Goal: Browse casually: Explore the website without a specific task or goal

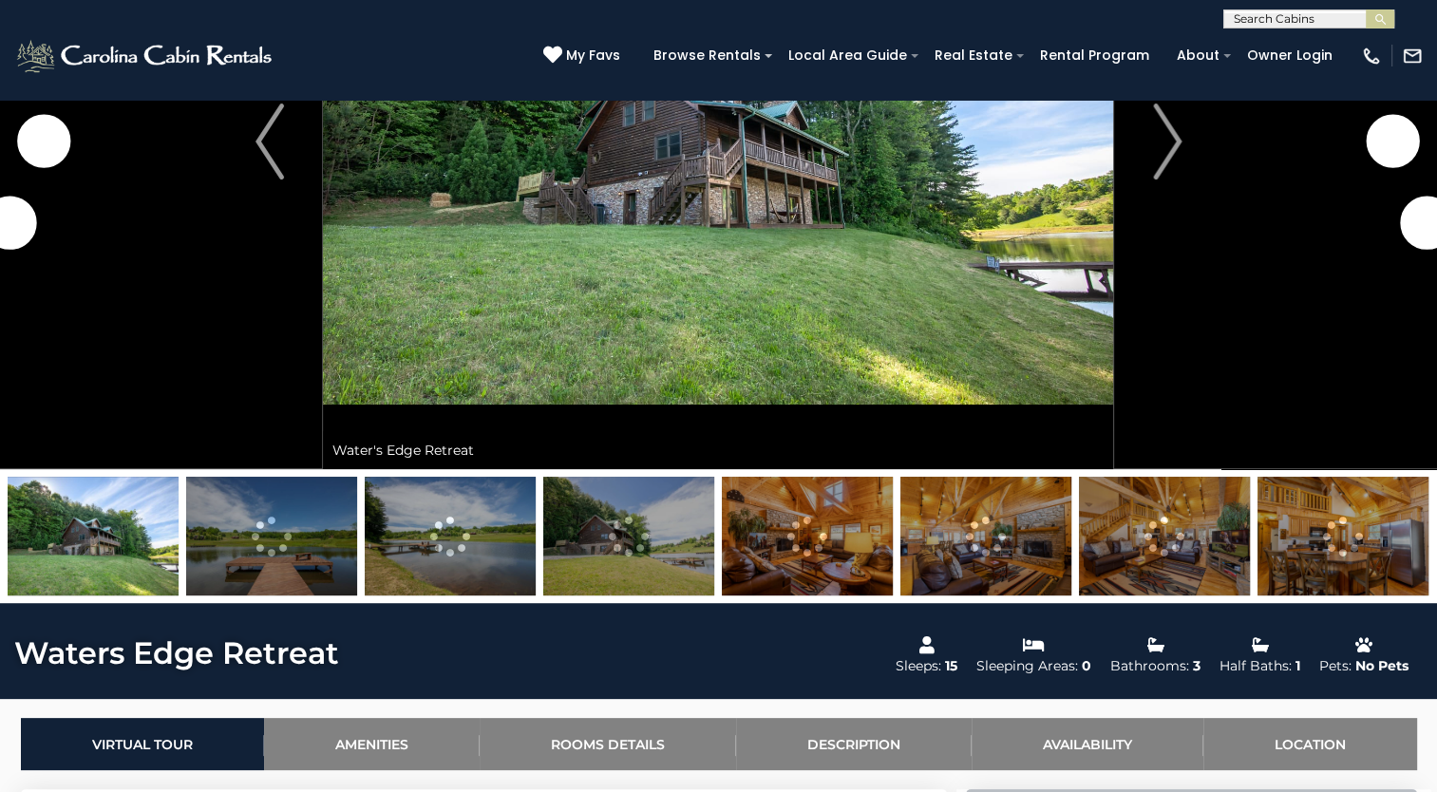
scroll to position [95, 0]
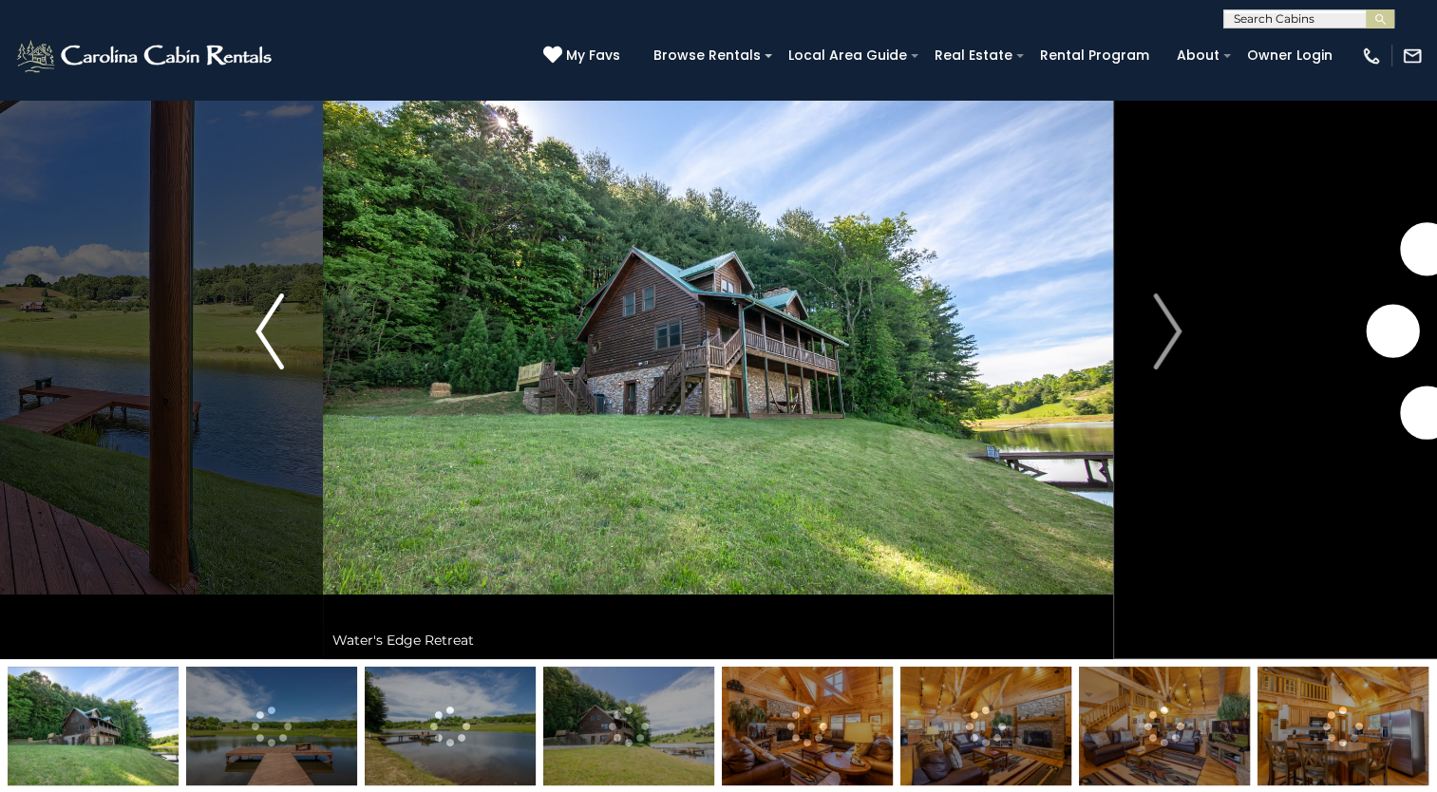
click at [270, 332] on img "Previous" at bounding box center [269, 331] width 28 height 76
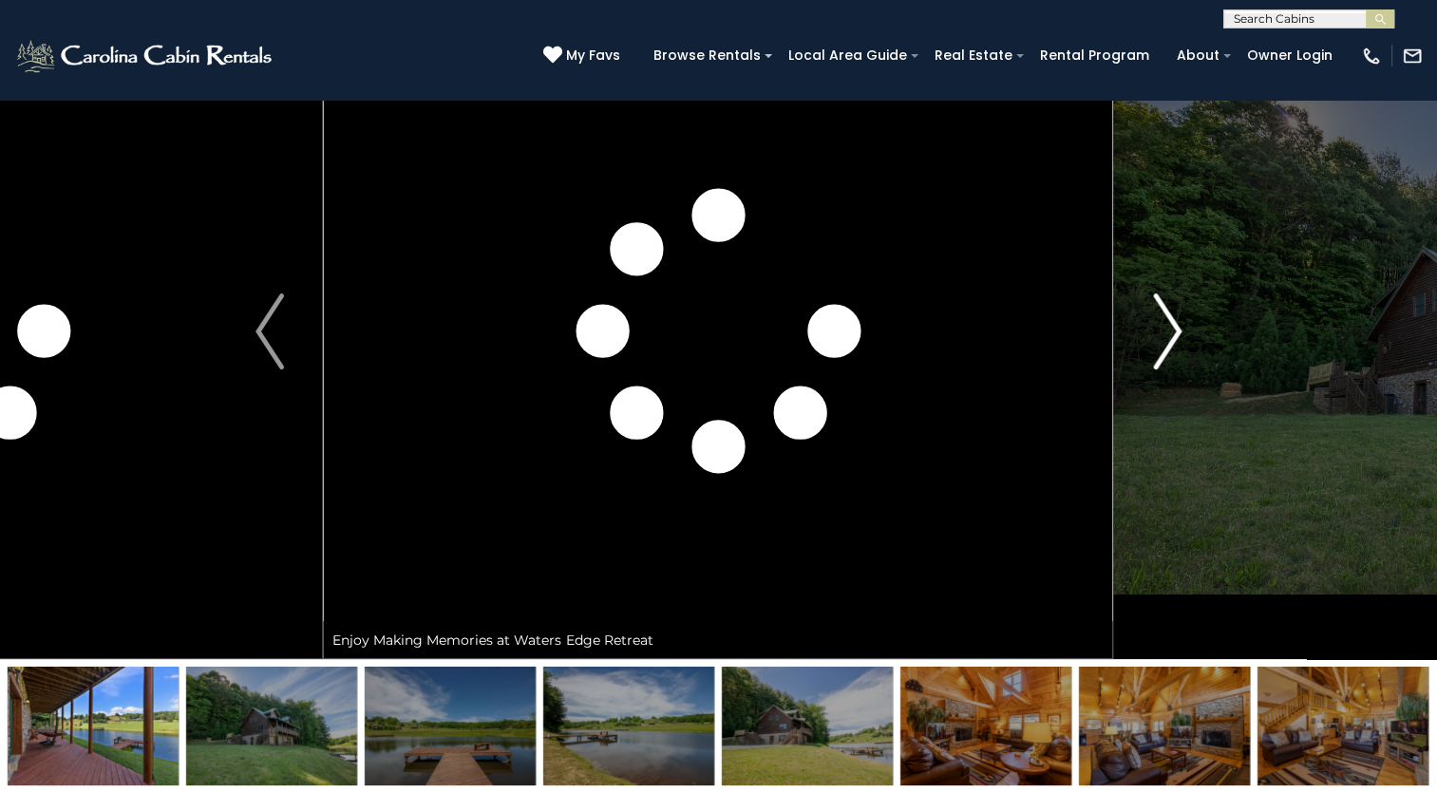
click at [1173, 336] on img "Next" at bounding box center [1167, 331] width 28 height 76
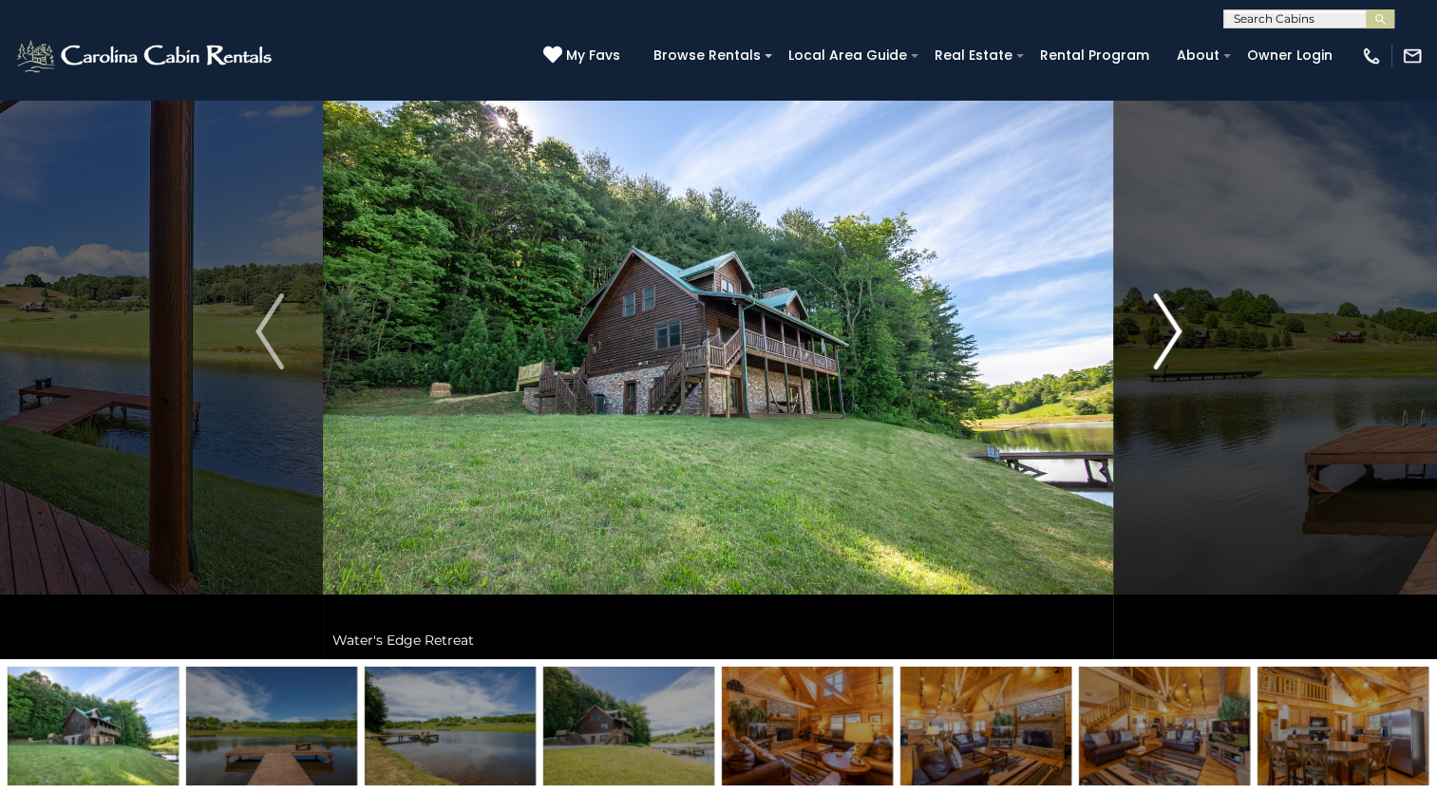
click at [1173, 336] on img "Next" at bounding box center [1167, 331] width 28 height 76
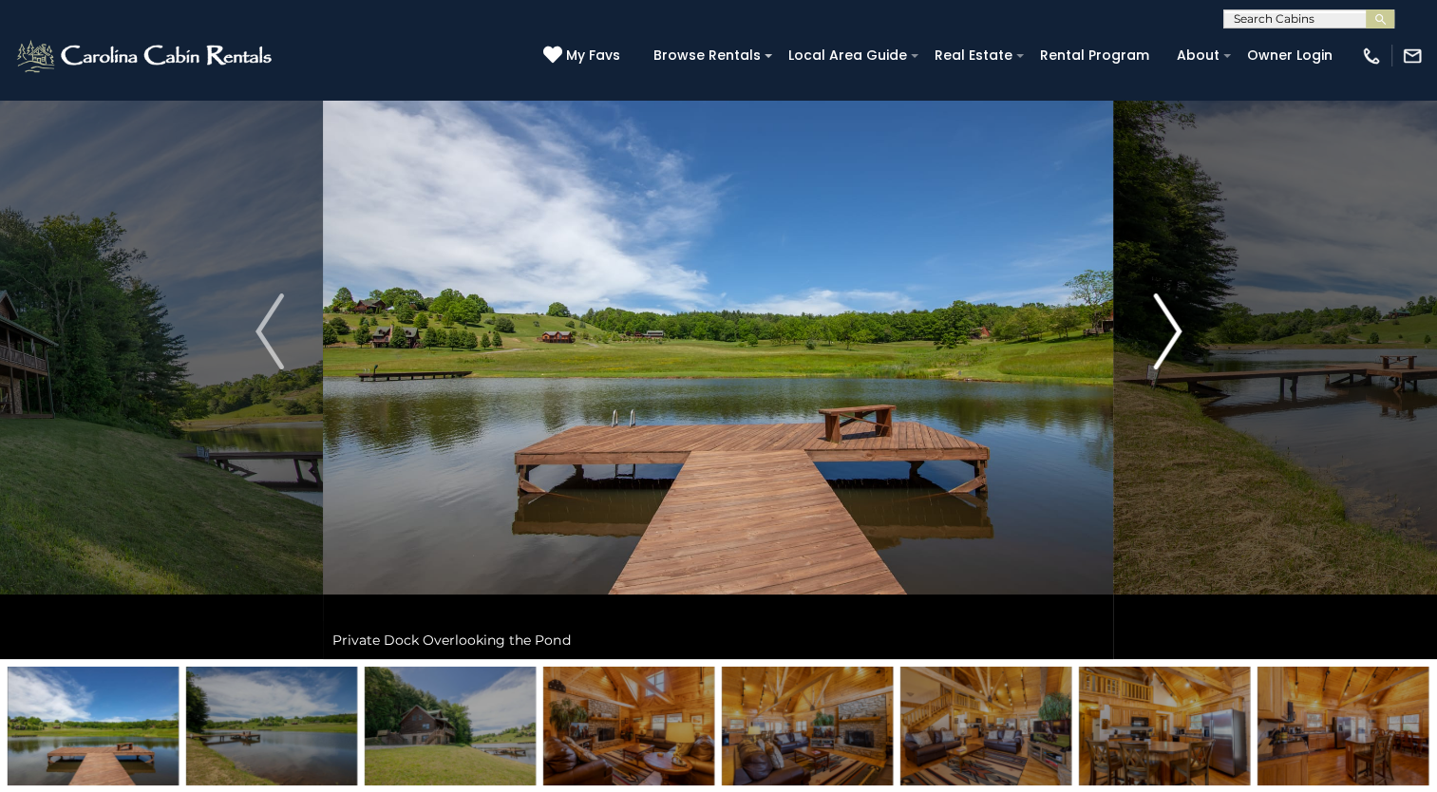
click at [1173, 336] on img "Next" at bounding box center [1167, 331] width 28 height 76
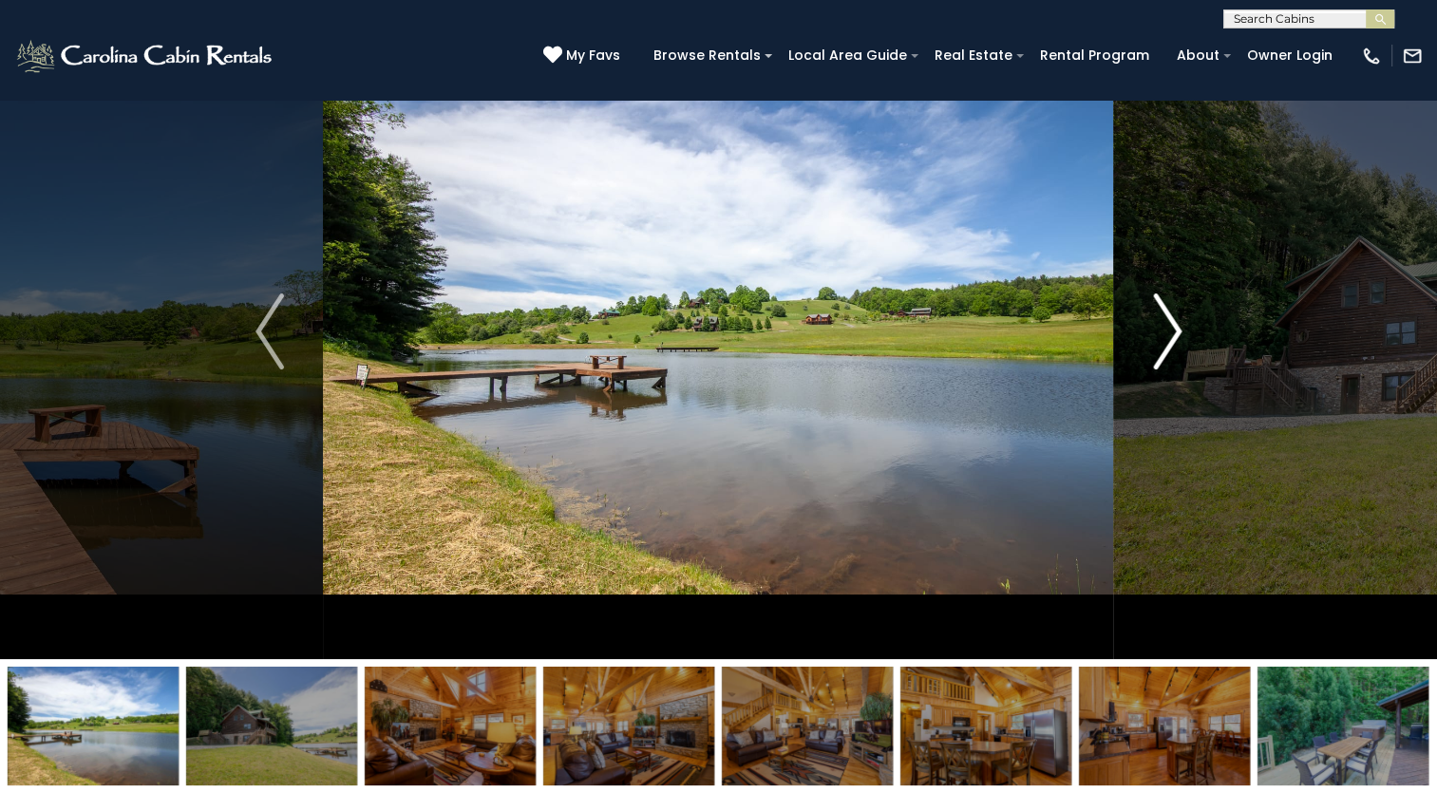
click at [1173, 336] on img "Next" at bounding box center [1167, 331] width 28 height 76
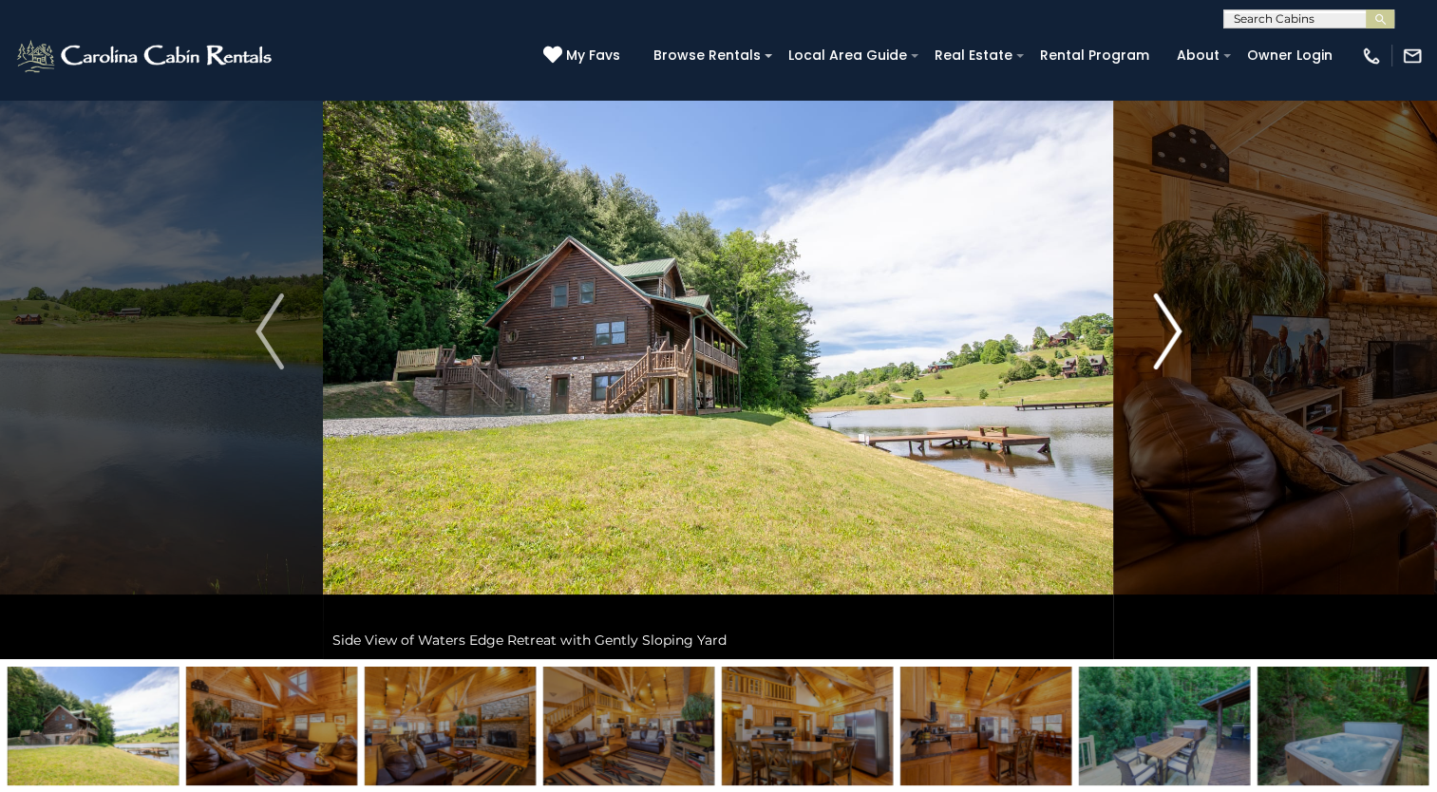
click at [1173, 336] on img "Next" at bounding box center [1167, 331] width 28 height 76
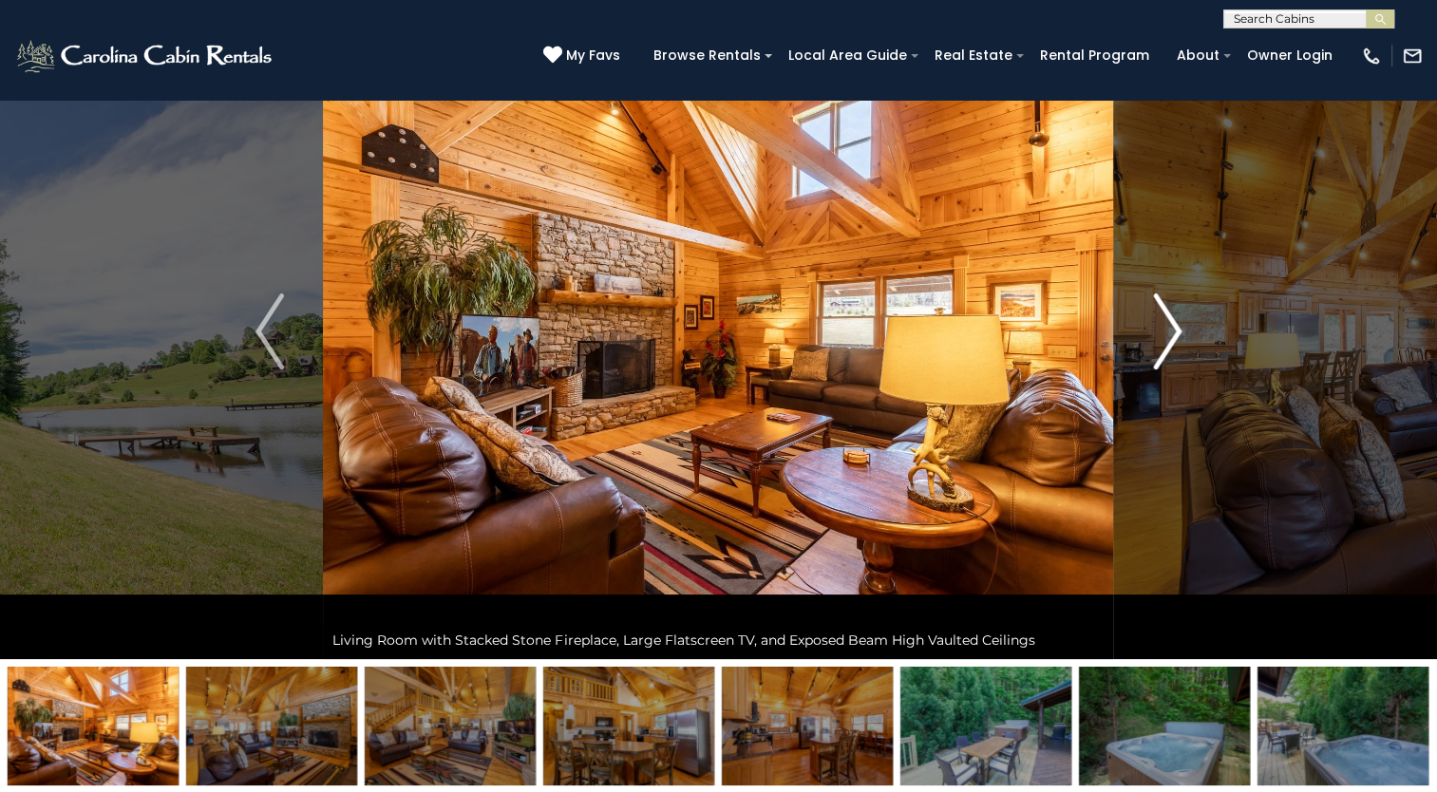
click at [1173, 336] on img "Next" at bounding box center [1167, 331] width 28 height 76
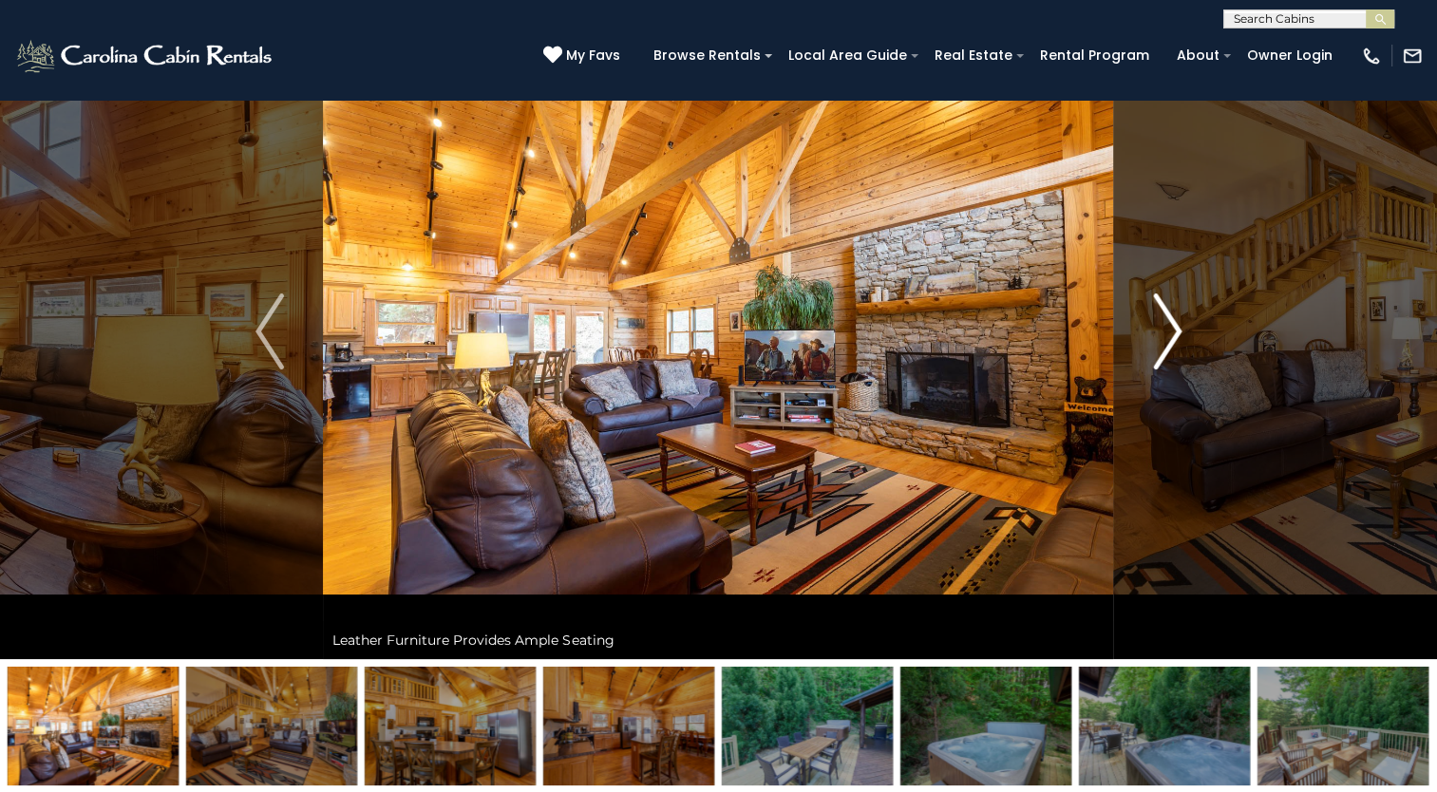
click at [1173, 336] on img "Next" at bounding box center [1167, 331] width 28 height 76
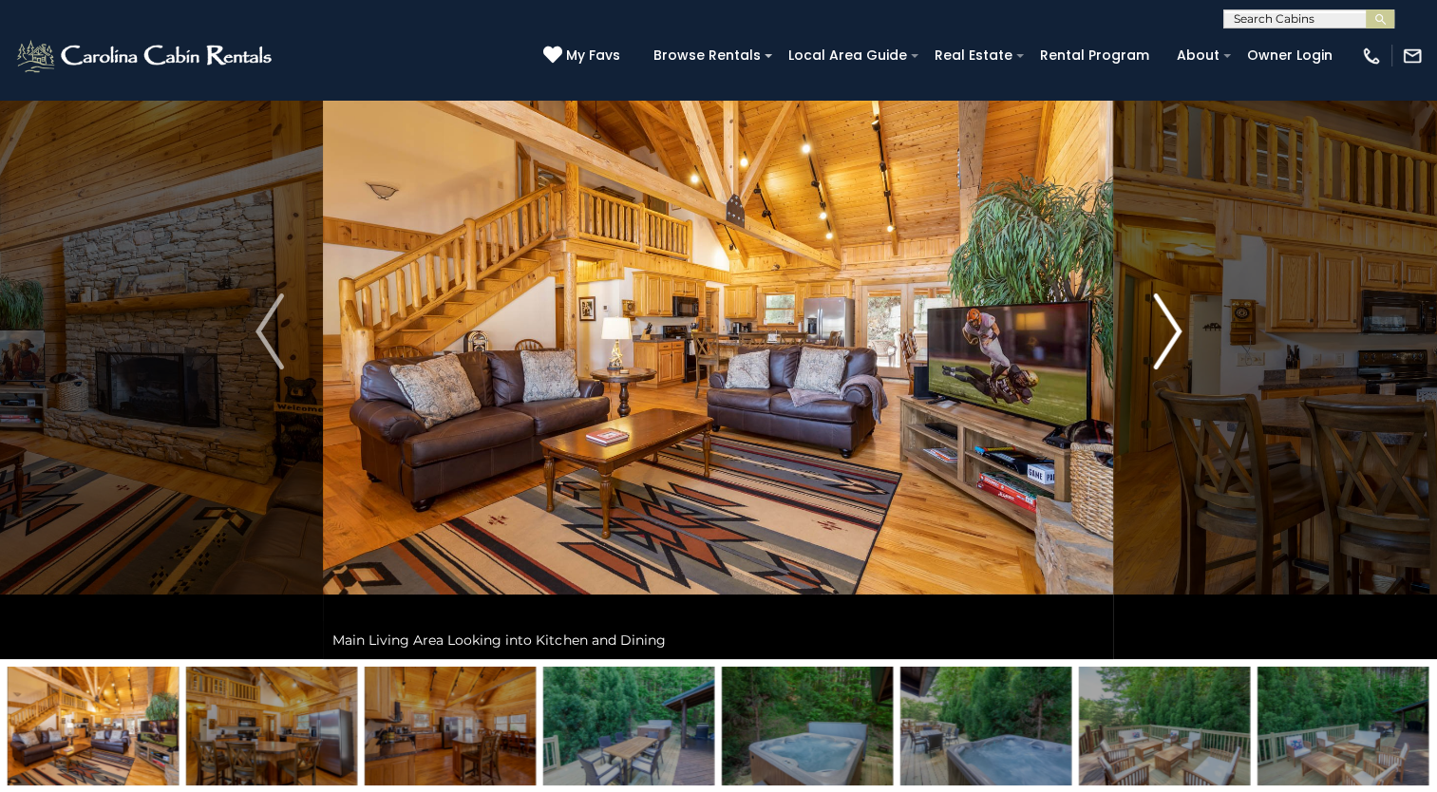
click at [1173, 336] on img "Next" at bounding box center [1167, 331] width 28 height 76
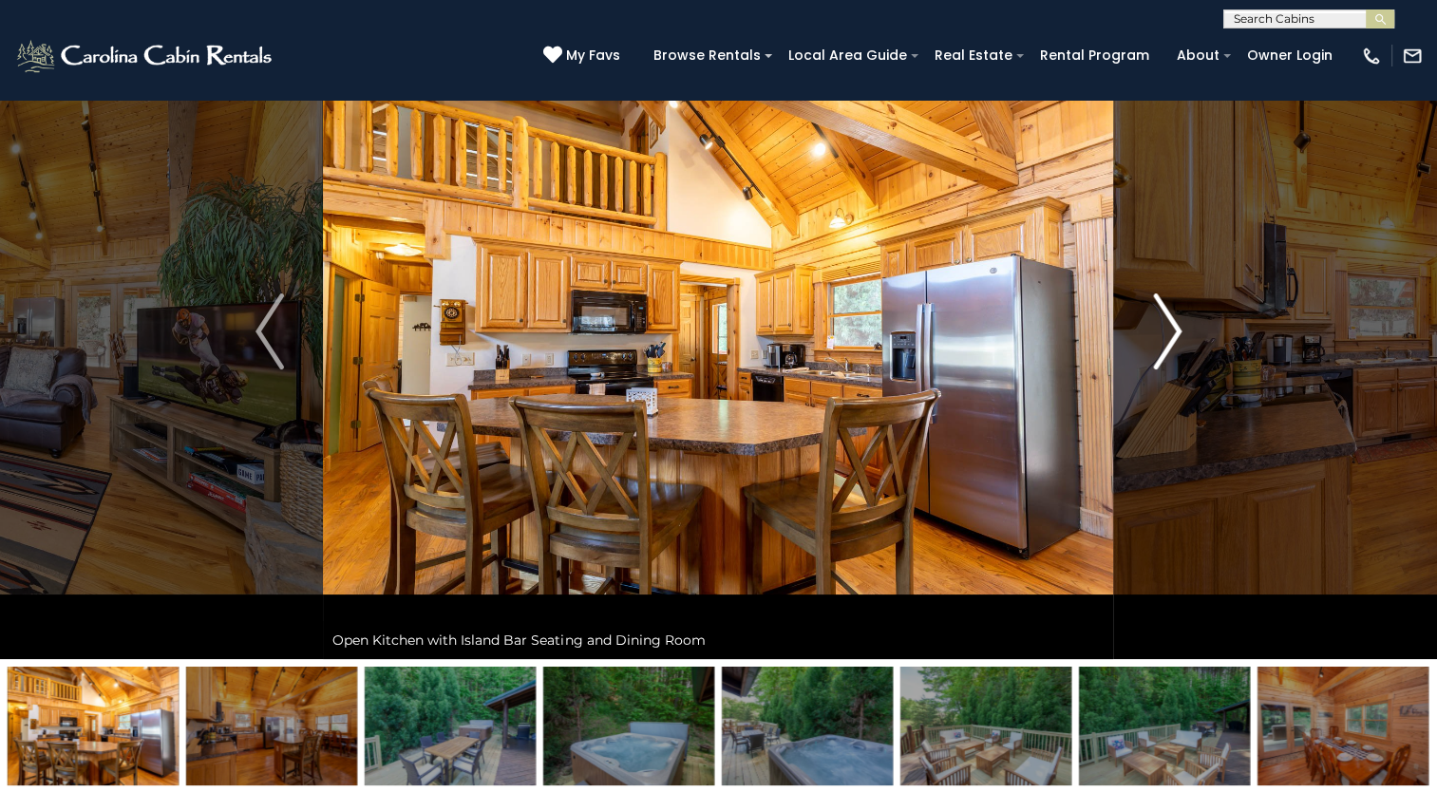
click at [1173, 336] on img "Next" at bounding box center [1167, 331] width 28 height 76
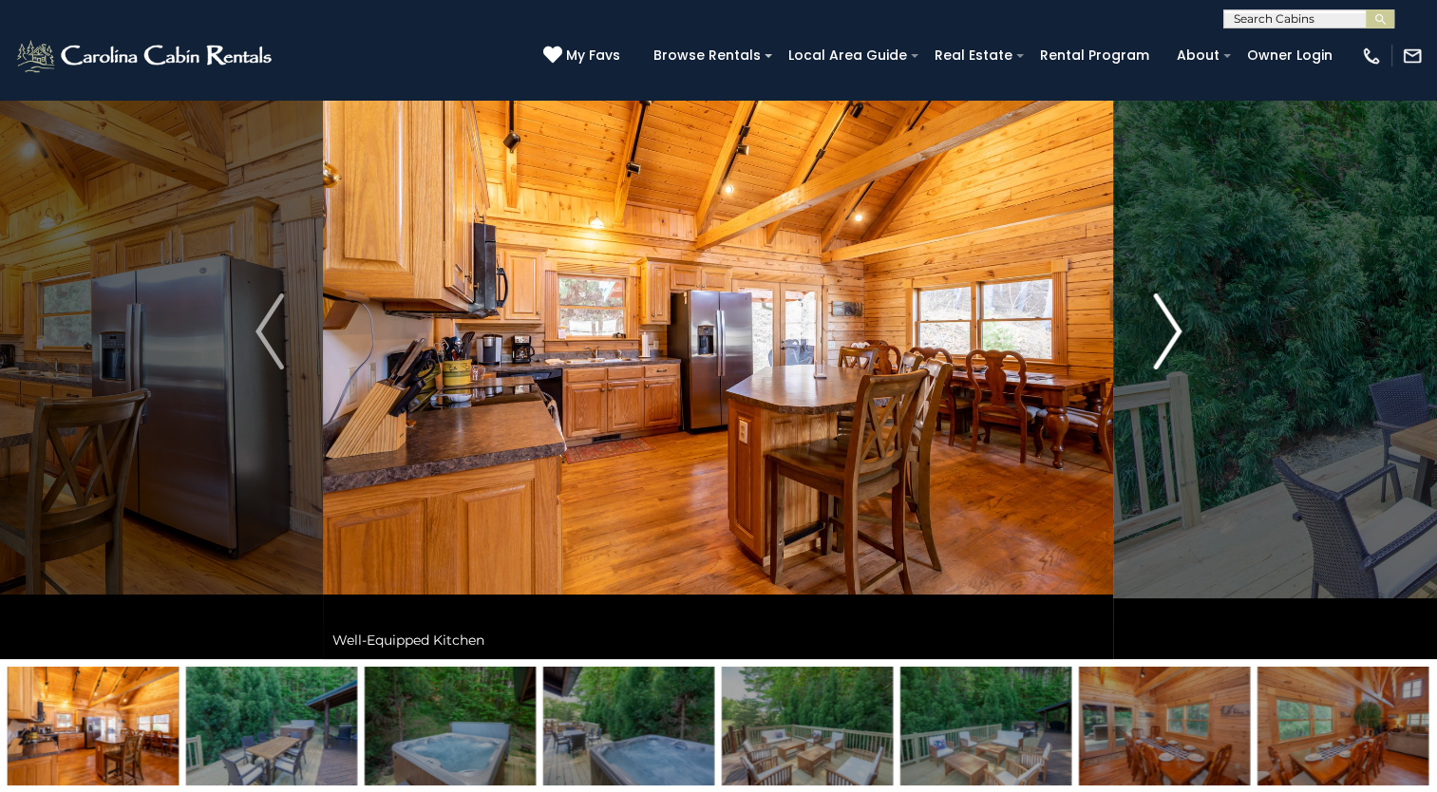
click at [1173, 336] on img "Next" at bounding box center [1167, 331] width 28 height 76
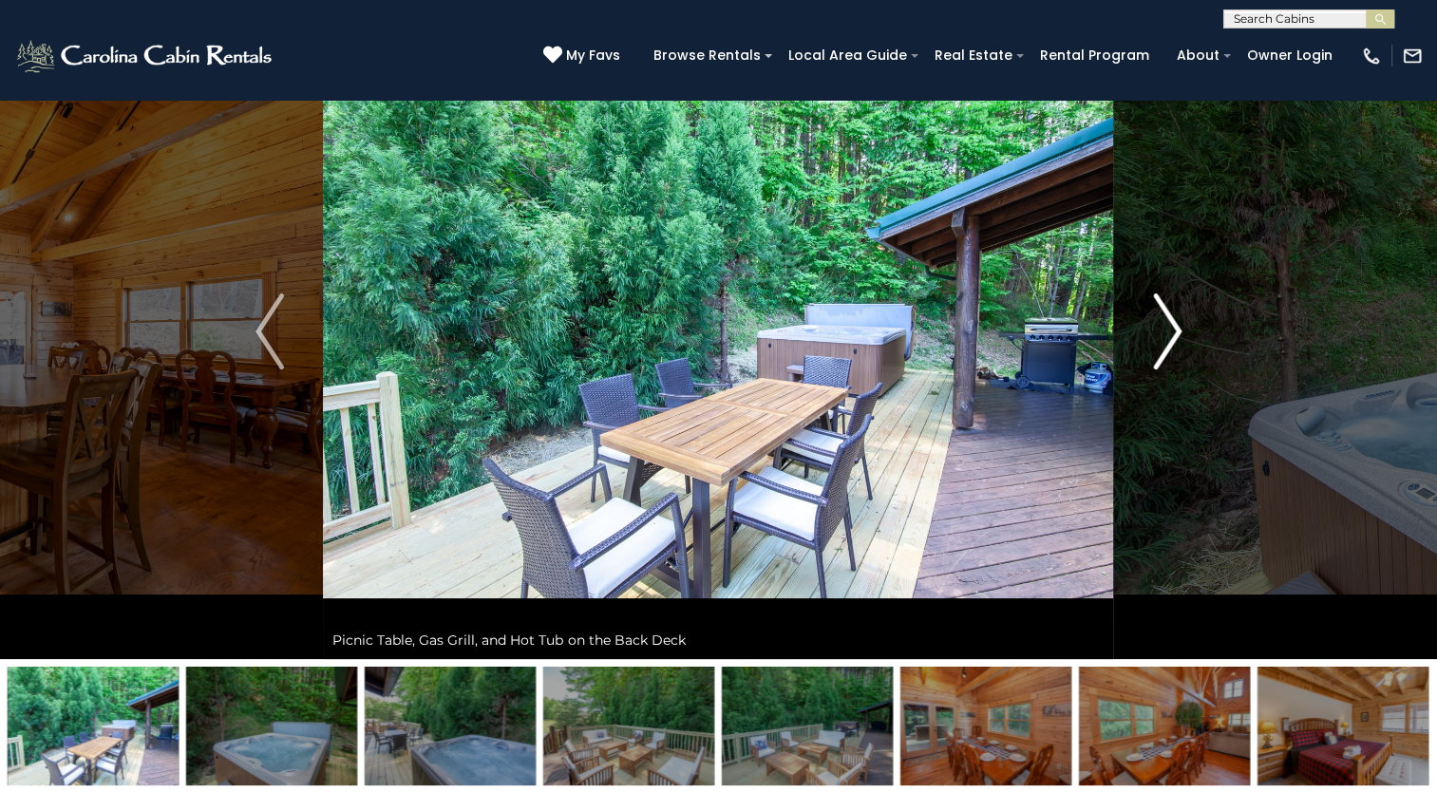
click at [1173, 336] on img "Next" at bounding box center [1167, 331] width 28 height 76
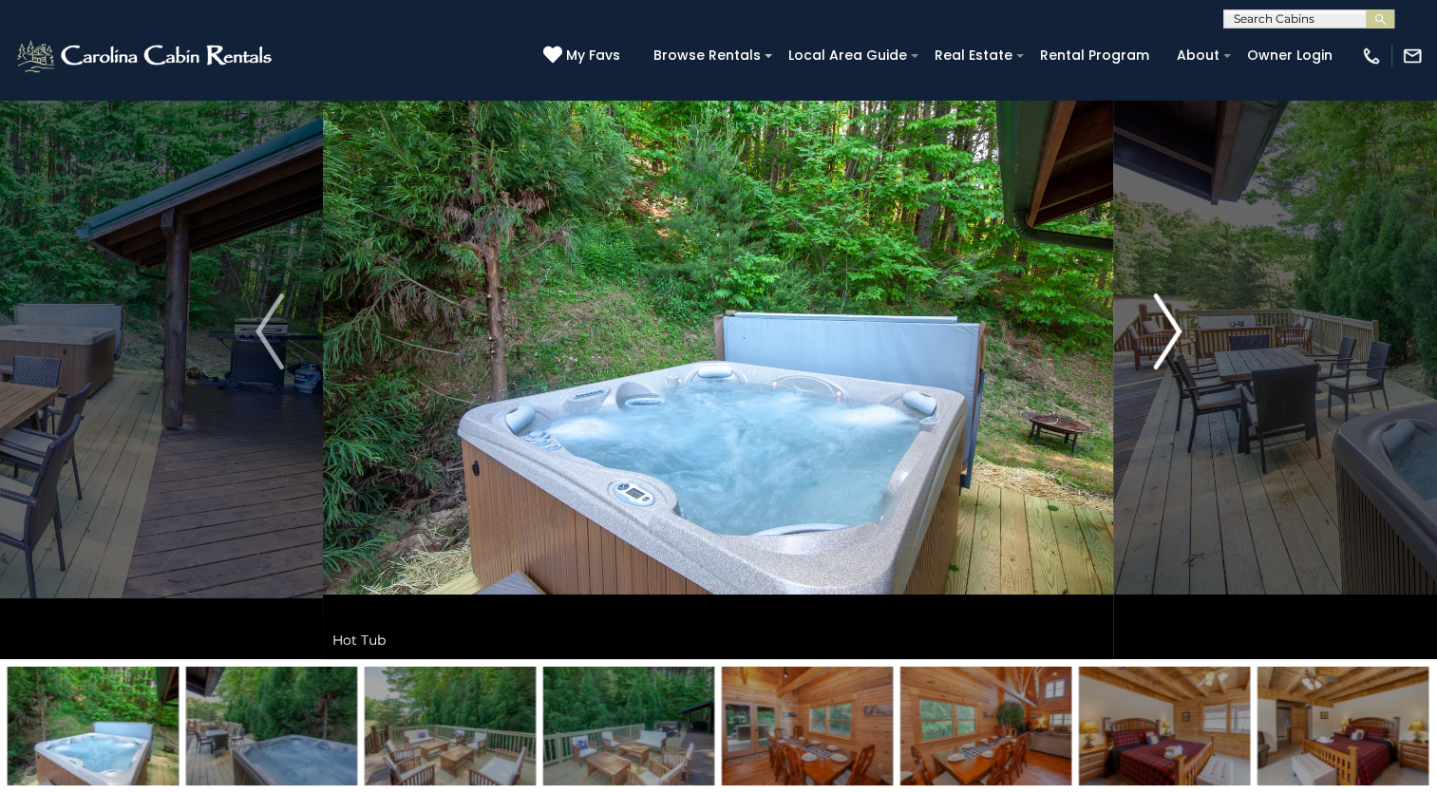
click at [1173, 336] on img "Next" at bounding box center [1167, 331] width 28 height 76
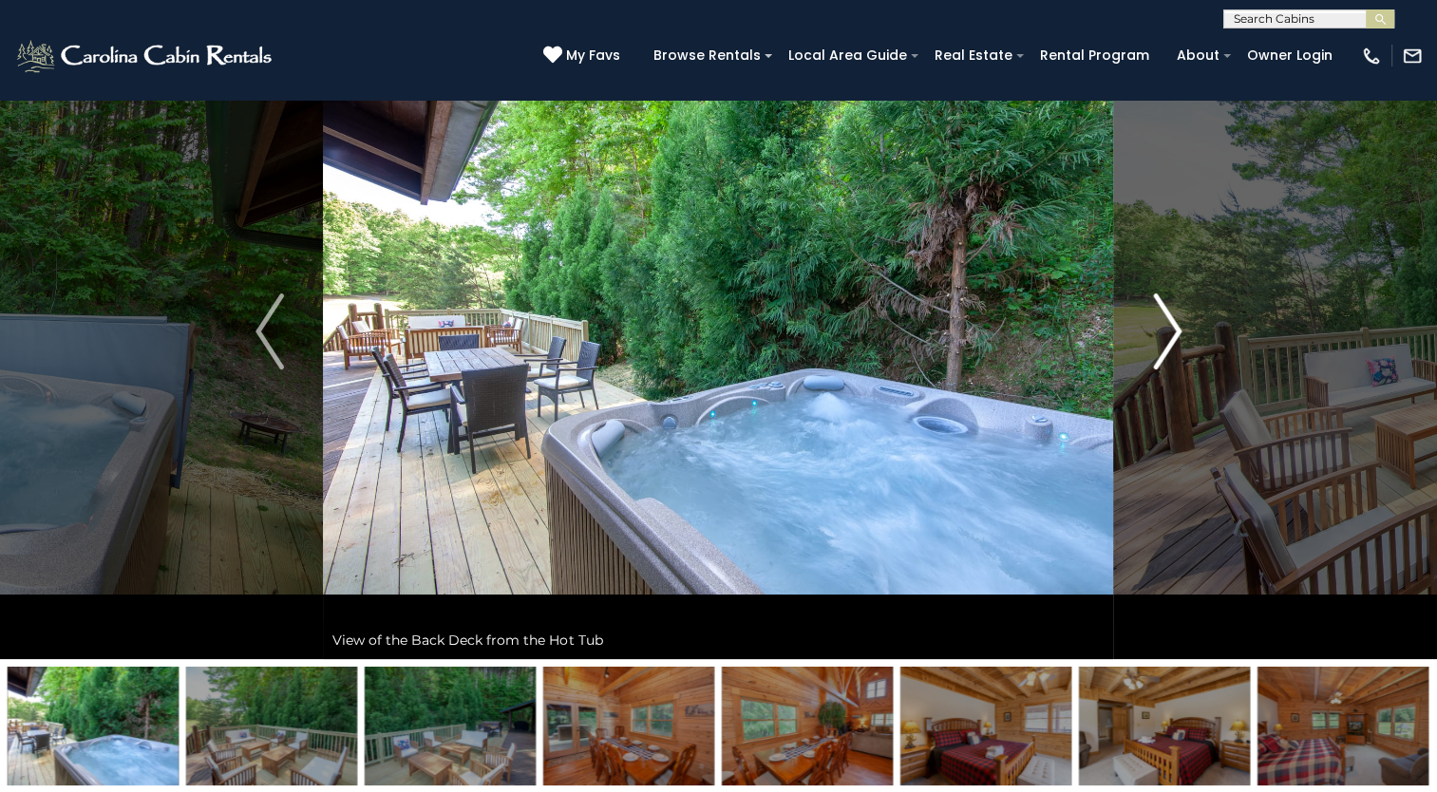
click at [1173, 336] on img "Next" at bounding box center [1167, 331] width 28 height 76
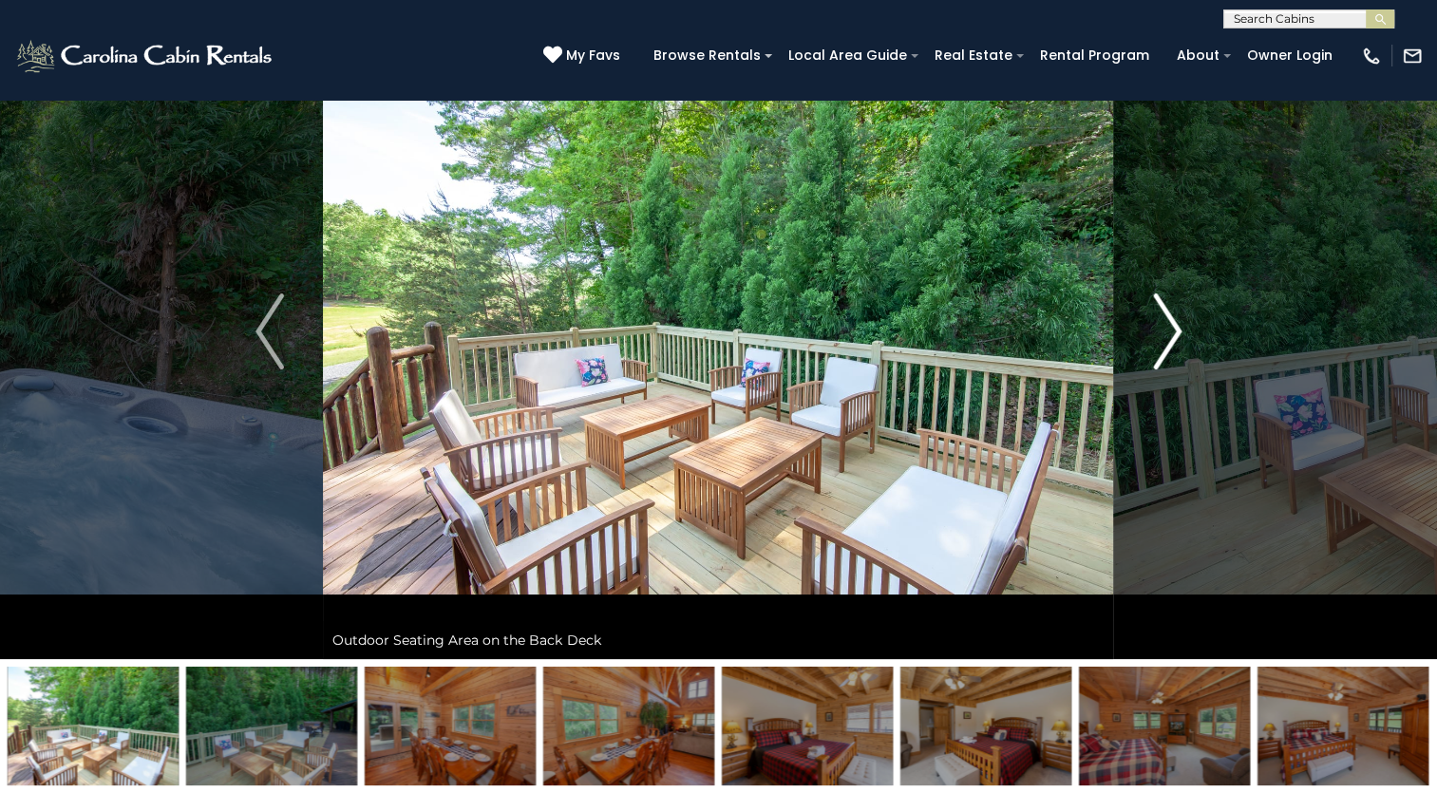
click at [1173, 336] on img "Next" at bounding box center [1167, 331] width 28 height 76
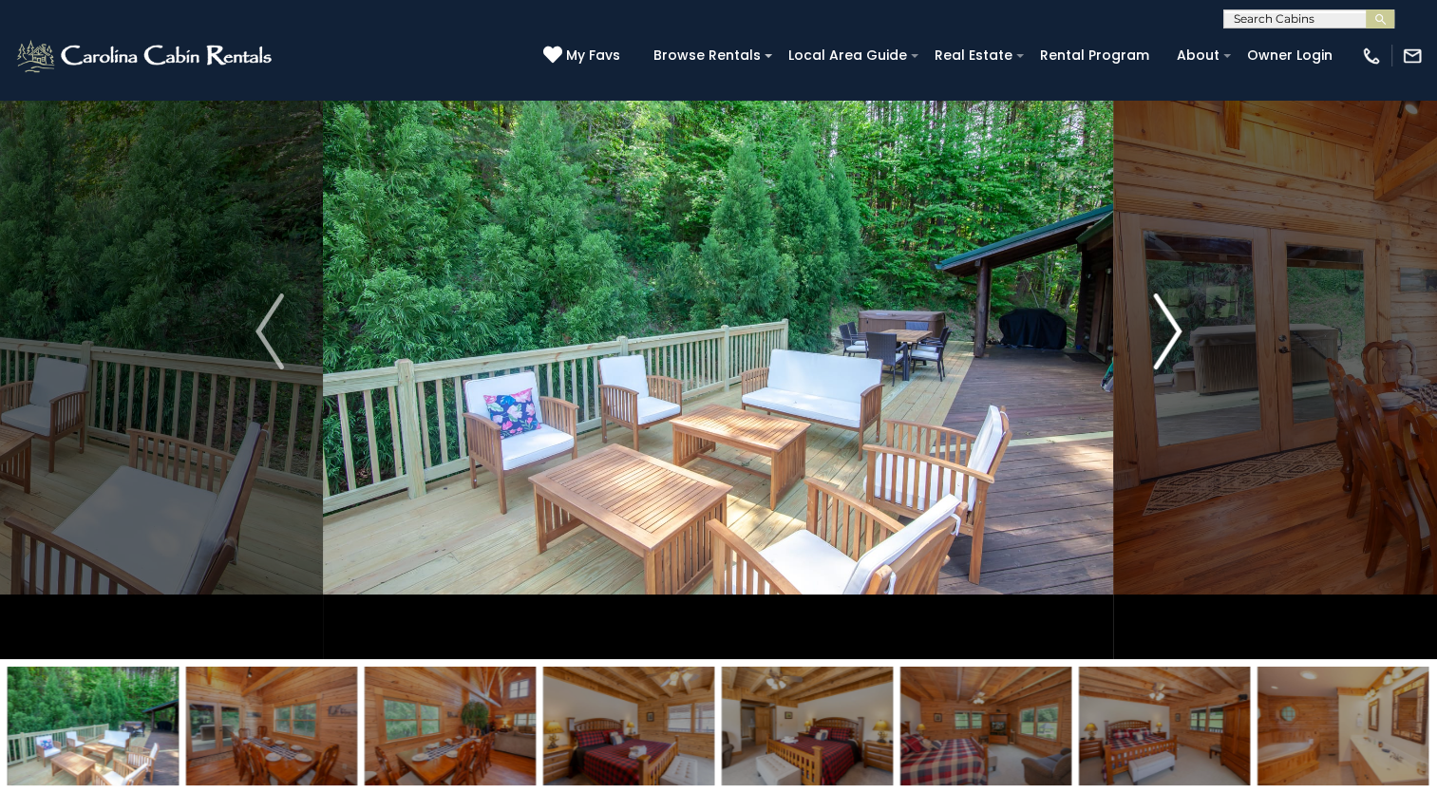
click at [1173, 336] on img "Next" at bounding box center [1167, 331] width 28 height 76
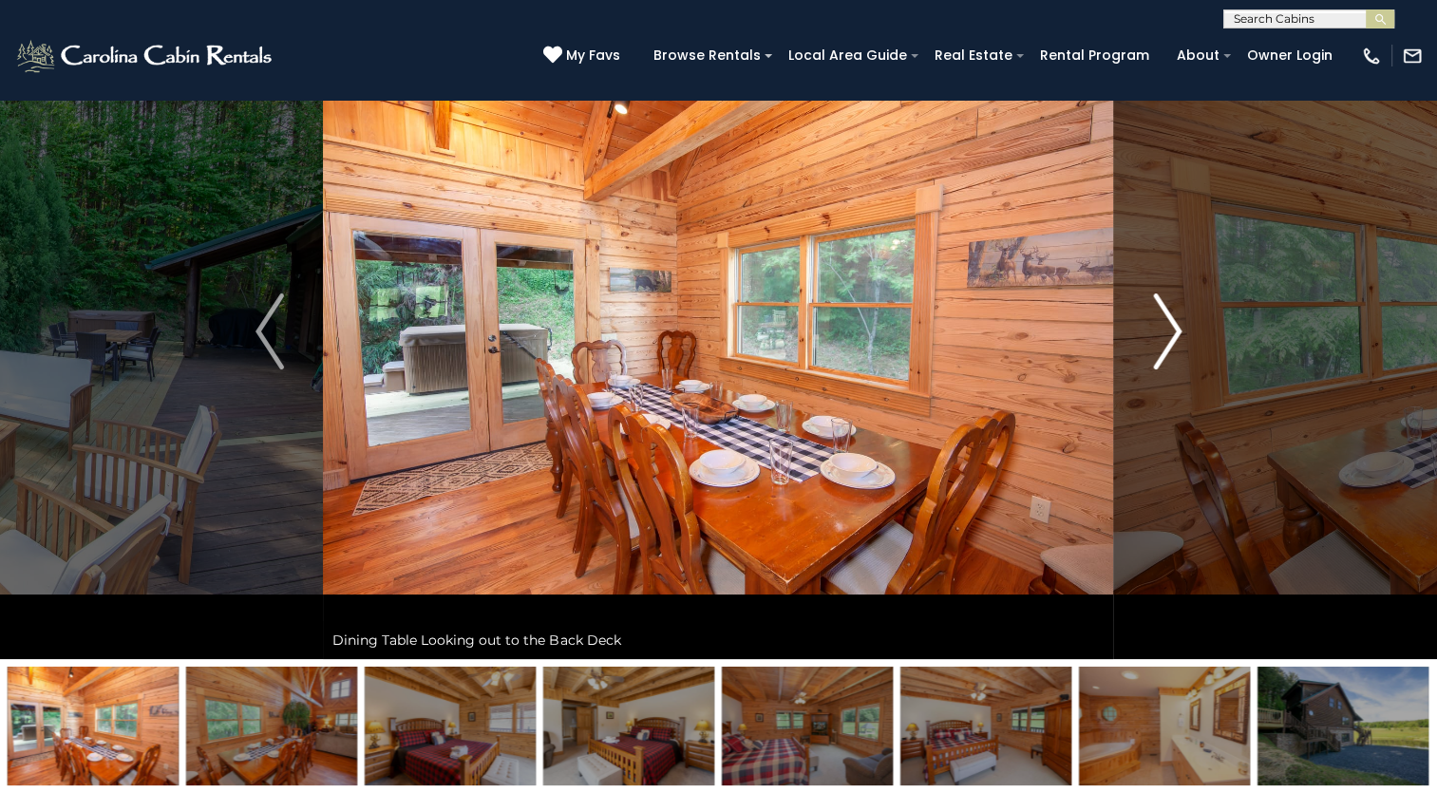
click at [1173, 336] on img "Next" at bounding box center [1167, 331] width 28 height 76
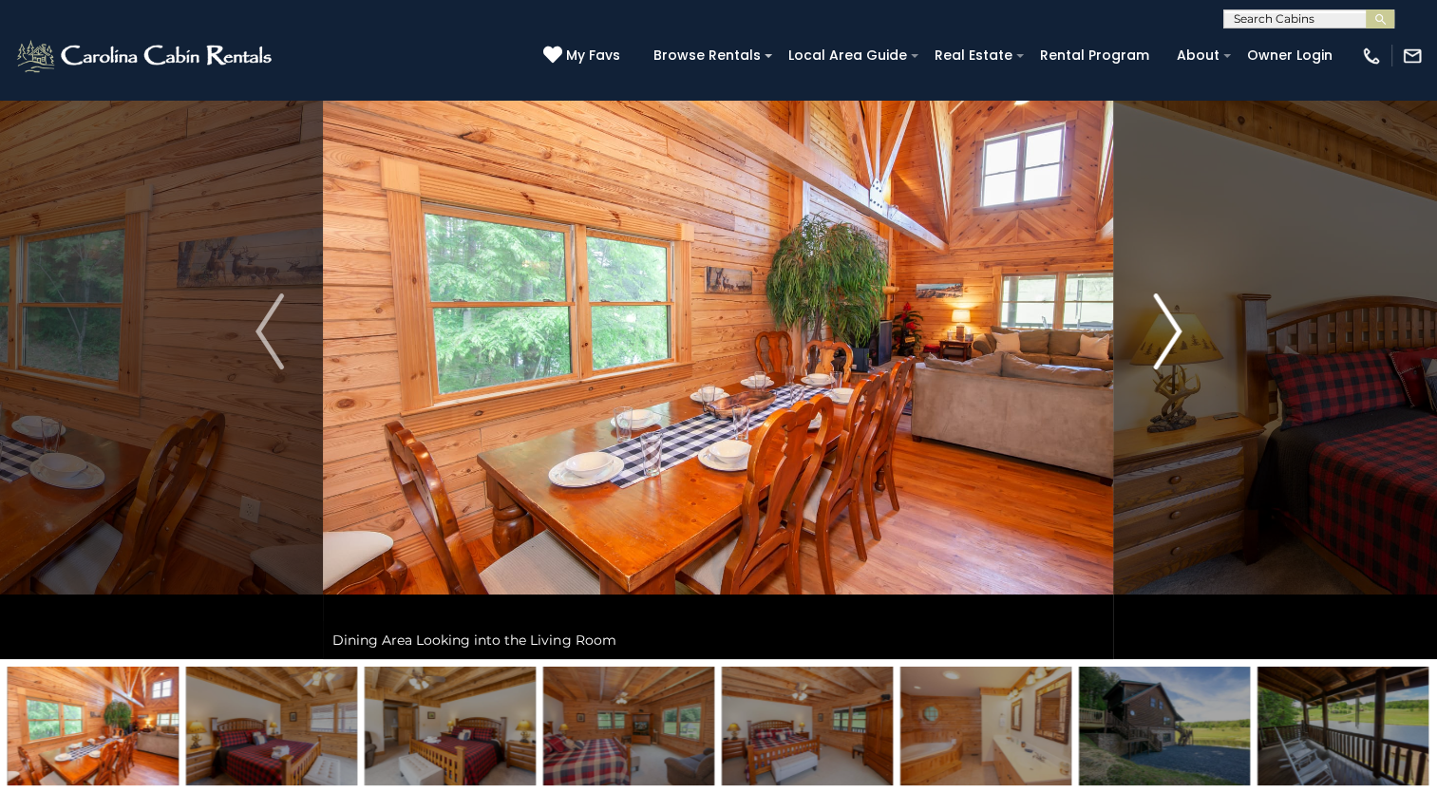
click at [1173, 336] on img "Next" at bounding box center [1167, 331] width 28 height 76
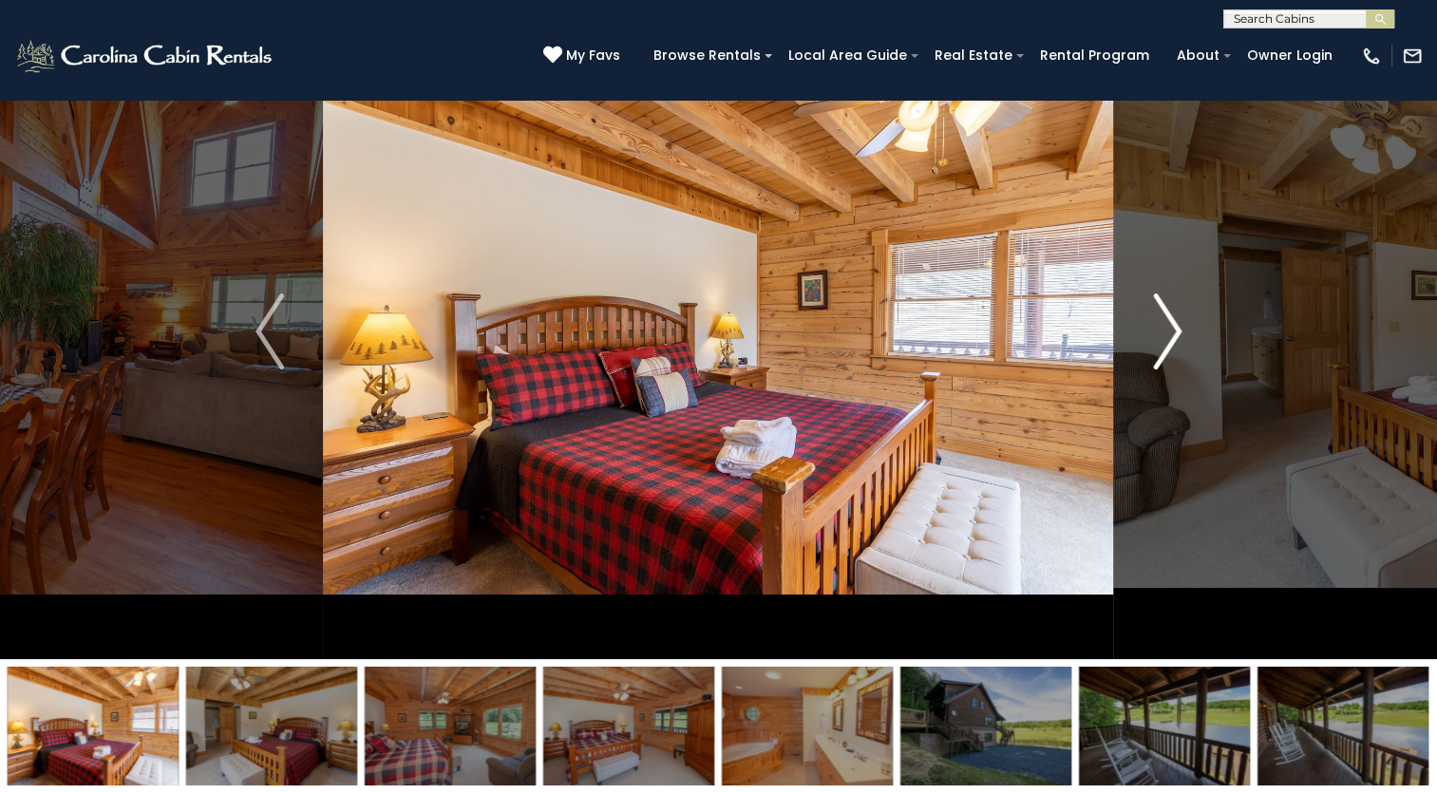
click at [1167, 336] on img "Next" at bounding box center [1167, 331] width 28 height 76
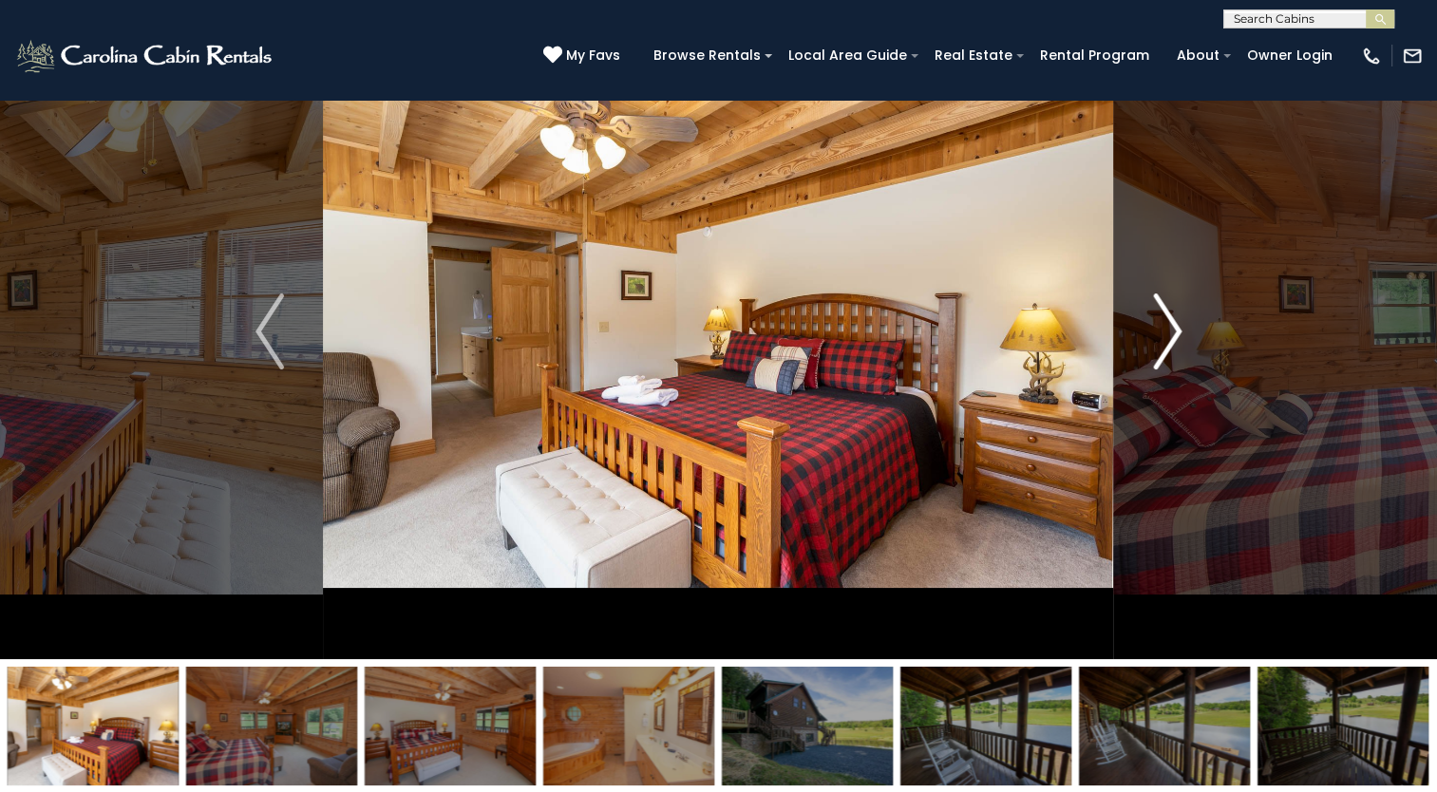
click at [1166, 336] on img "Next" at bounding box center [1167, 331] width 28 height 76
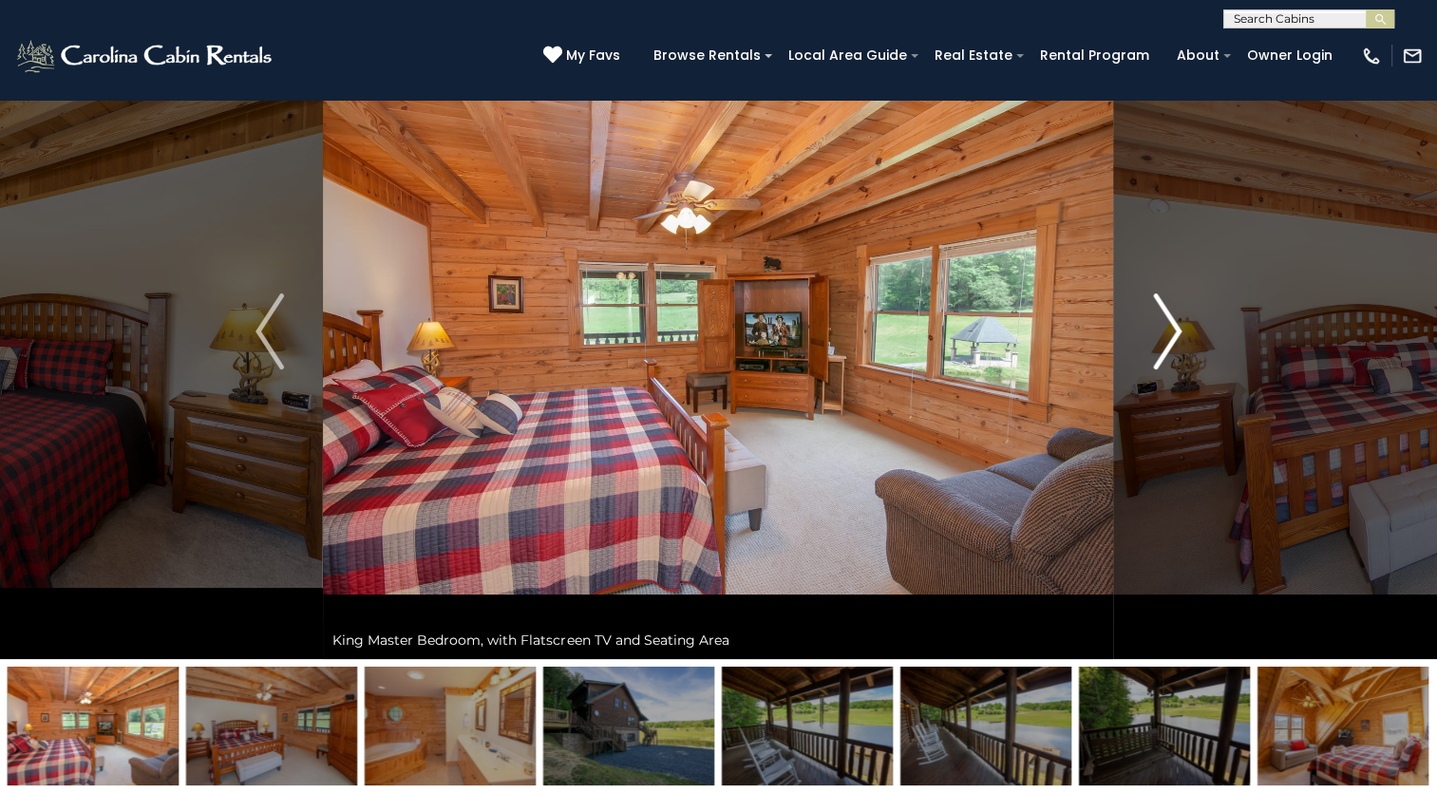
click at [1166, 336] on img "Next" at bounding box center [1167, 331] width 28 height 76
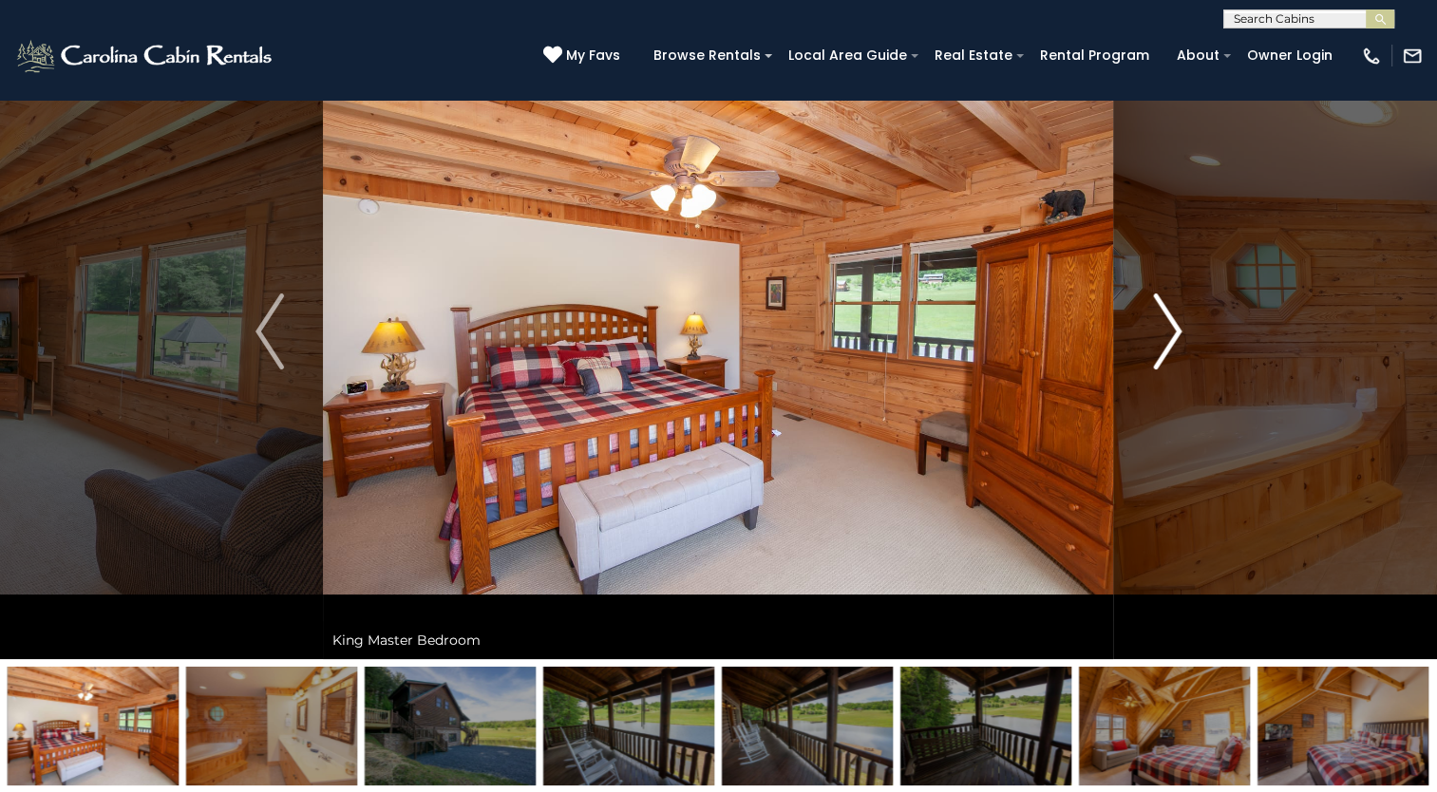
click at [1166, 336] on img "Next" at bounding box center [1167, 331] width 28 height 76
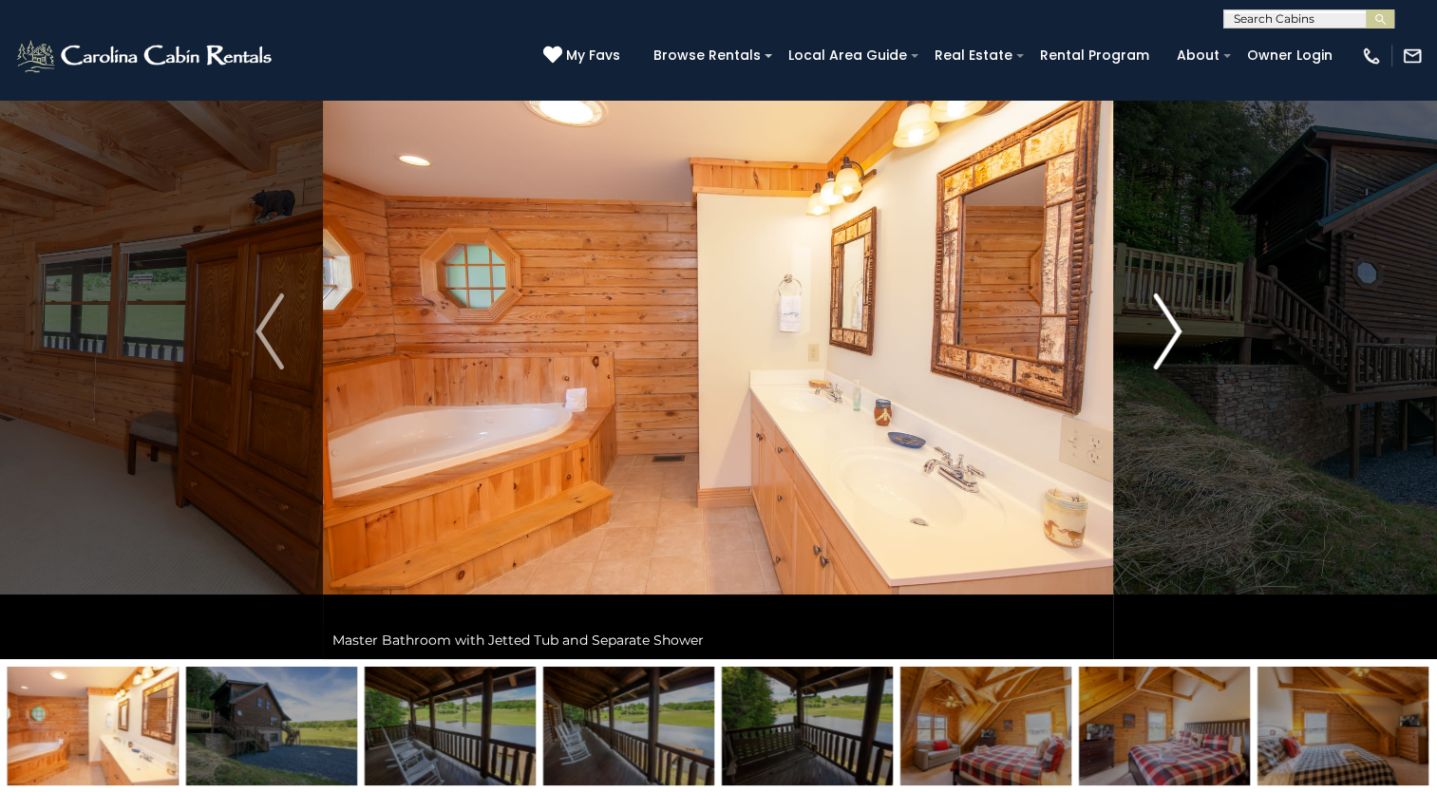
click at [1166, 336] on img "Next" at bounding box center [1167, 331] width 28 height 76
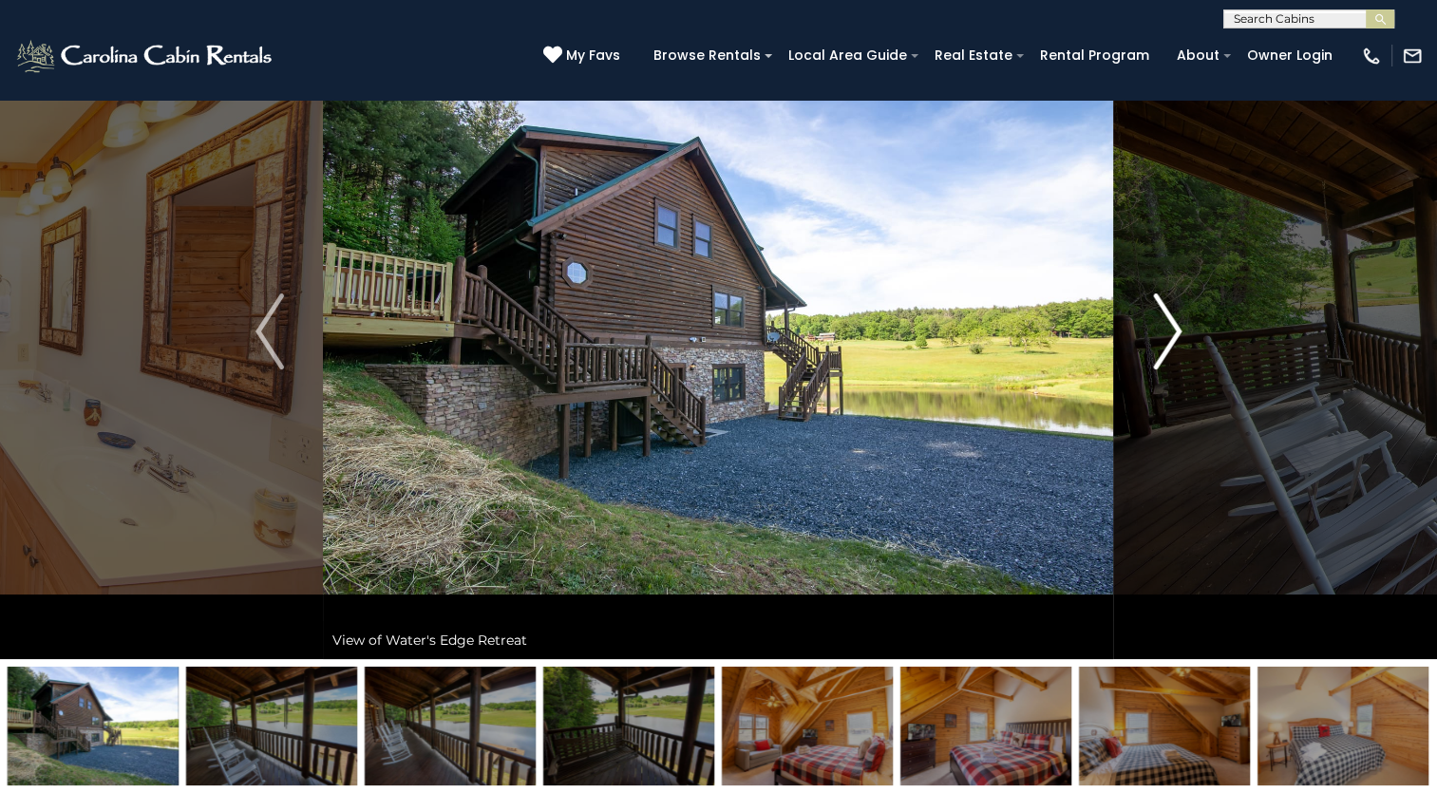
click at [1173, 324] on img "Next" at bounding box center [1167, 331] width 28 height 76
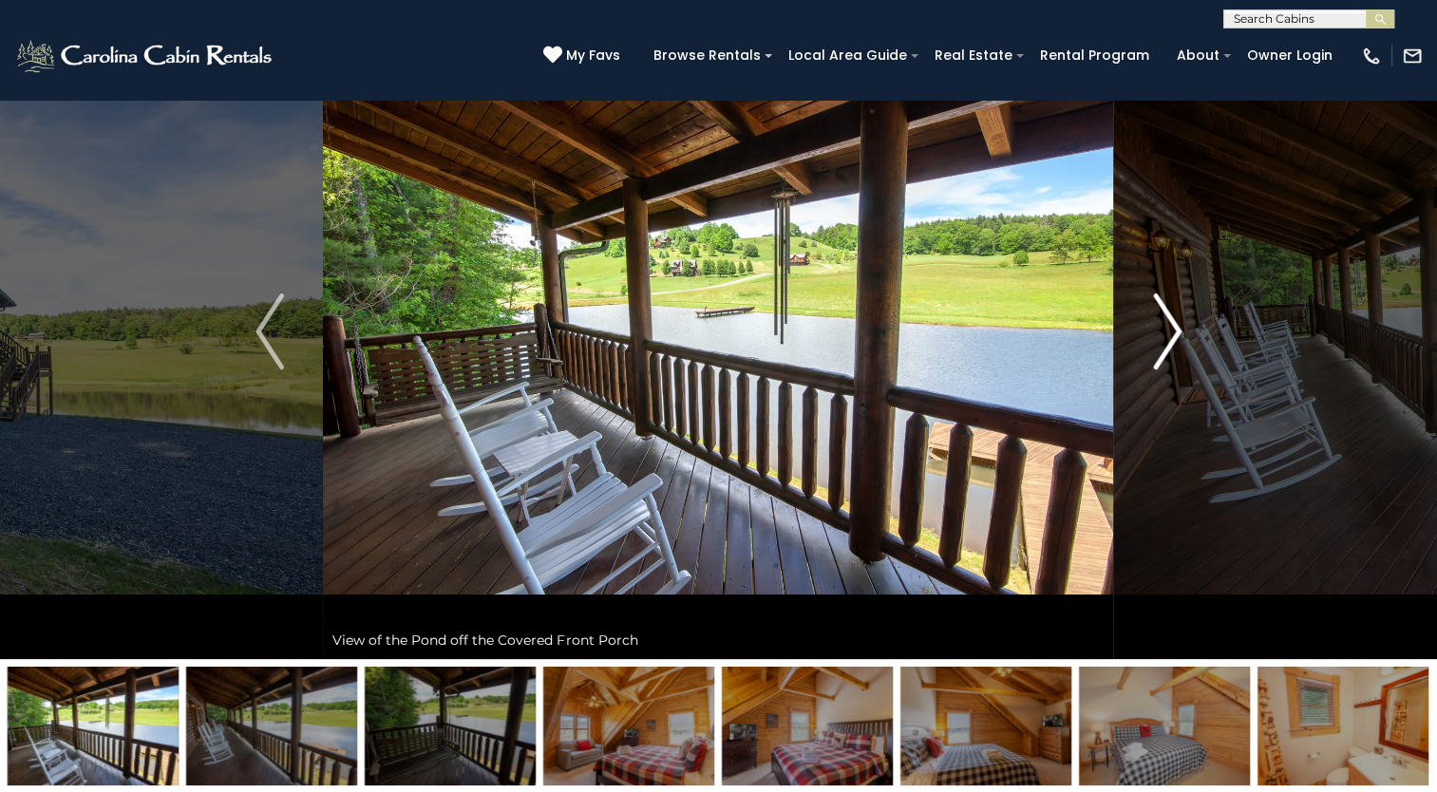
click at [1182, 329] on button "Next" at bounding box center [1167, 331] width 106 height 655
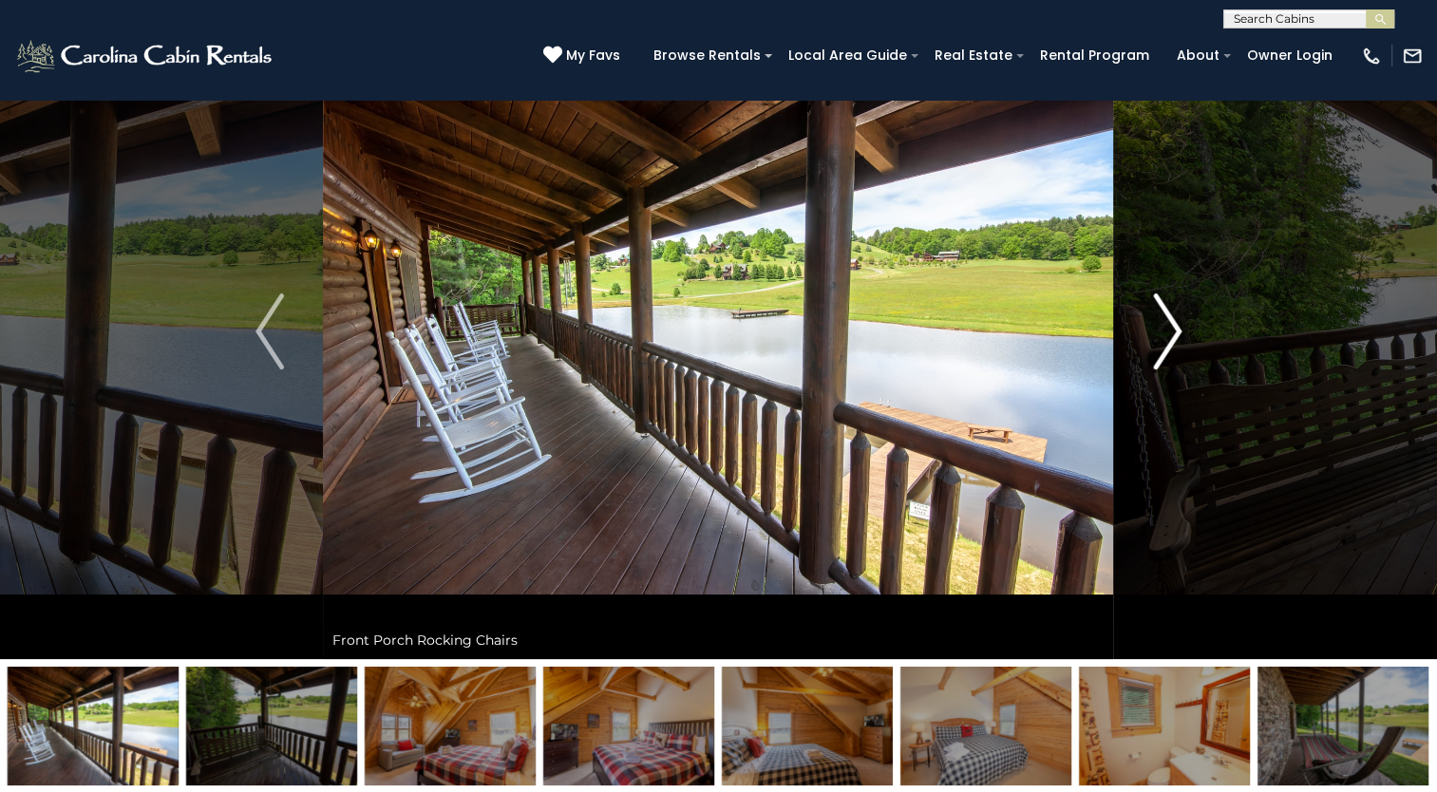
click at [1171, 325] on img "Next" at bounding box center [1167, 331] width 28 height 76
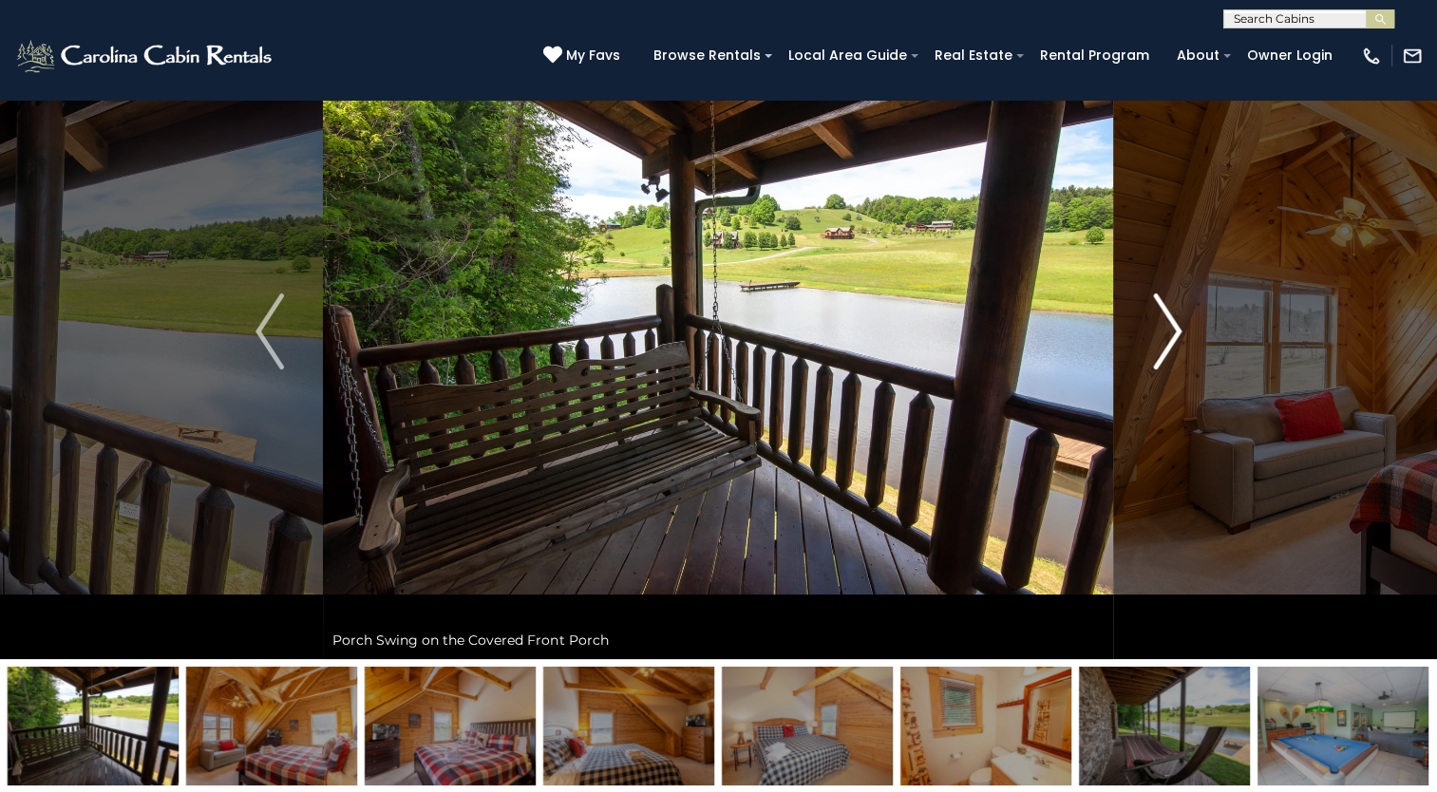
click at [1171, 325] on img "Next" at bounding box center [1167, 331] width 28 height 76
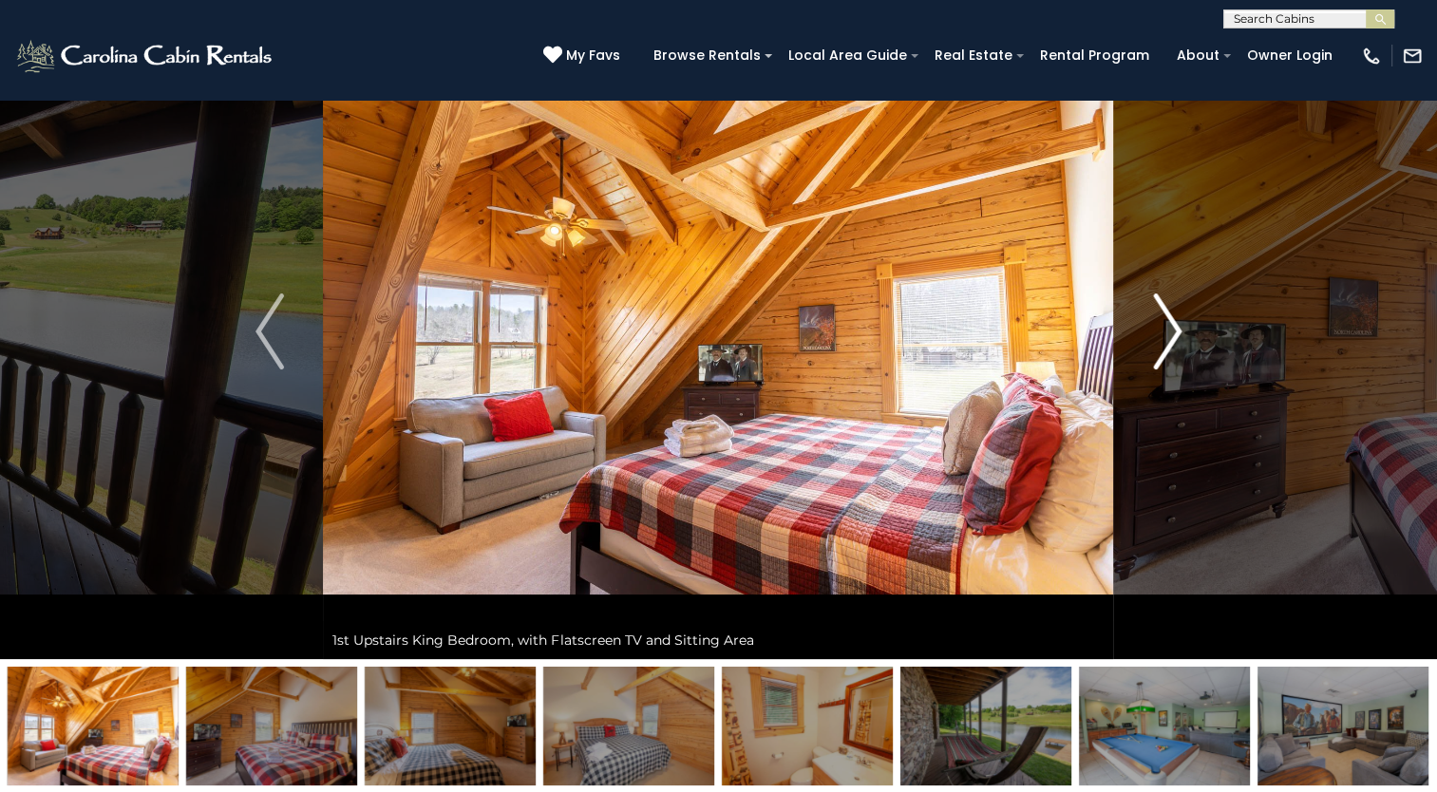
click at [1171, 325] on img "Next" at bounding box center [1167, 331] width 28 height 76
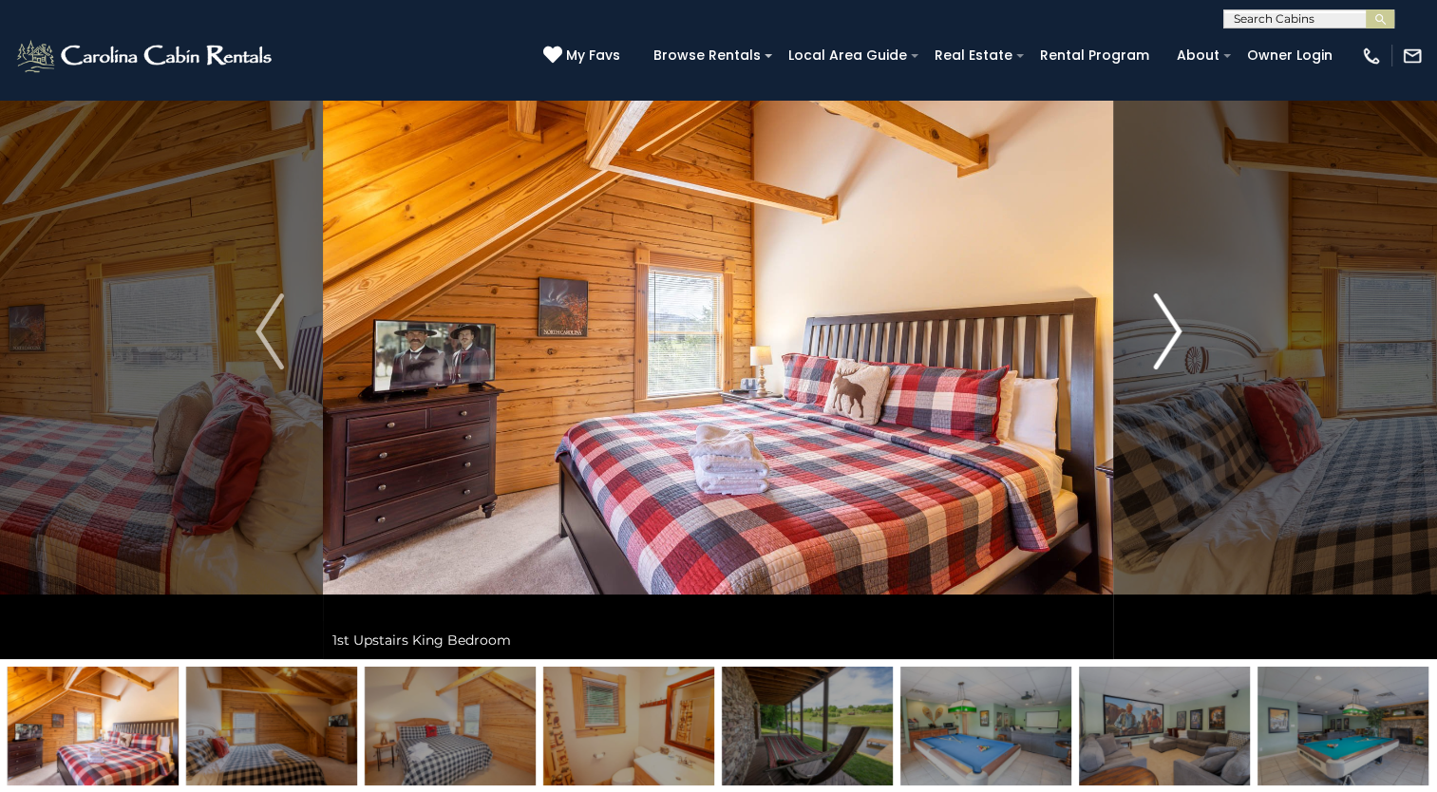
click at [1171, 325] on img "Next" at bounding box center [1167, 331] width 28 height 76
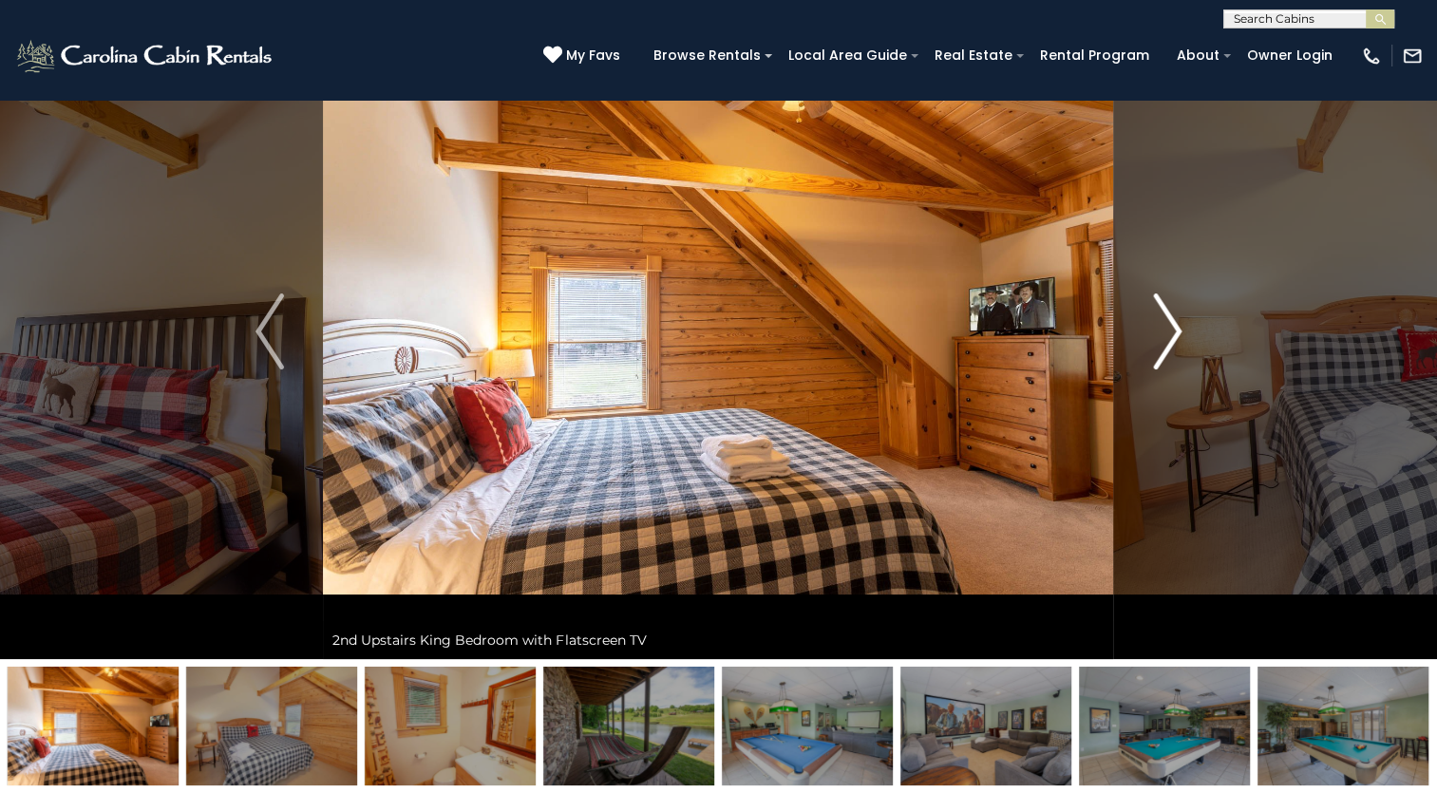
click at [1171, 325] on img "Next" at bounding box center [1167, 331] width 28 height 76
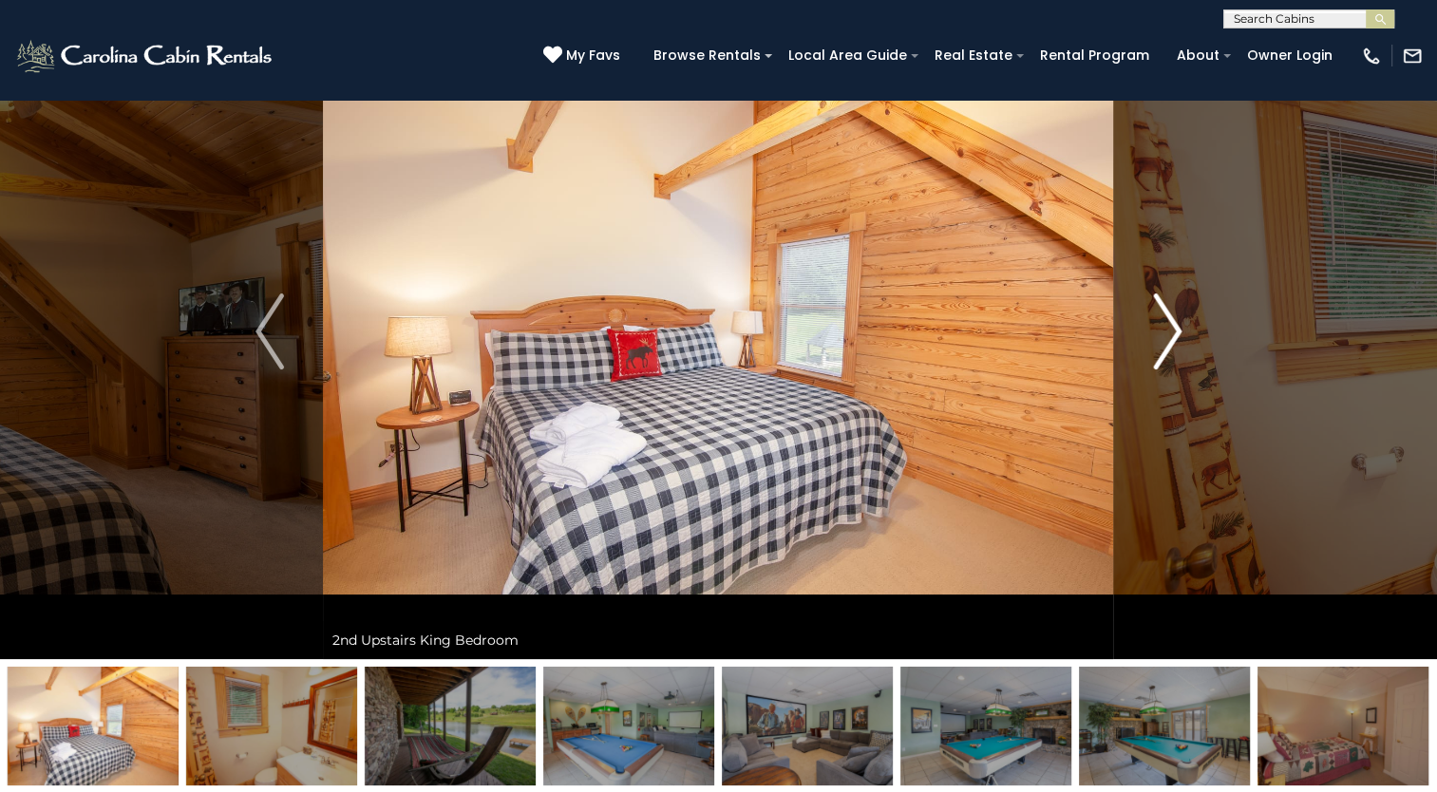
click at [1171, 325] on img "Next" at bounding box center [1167, 331] width 28 height 76
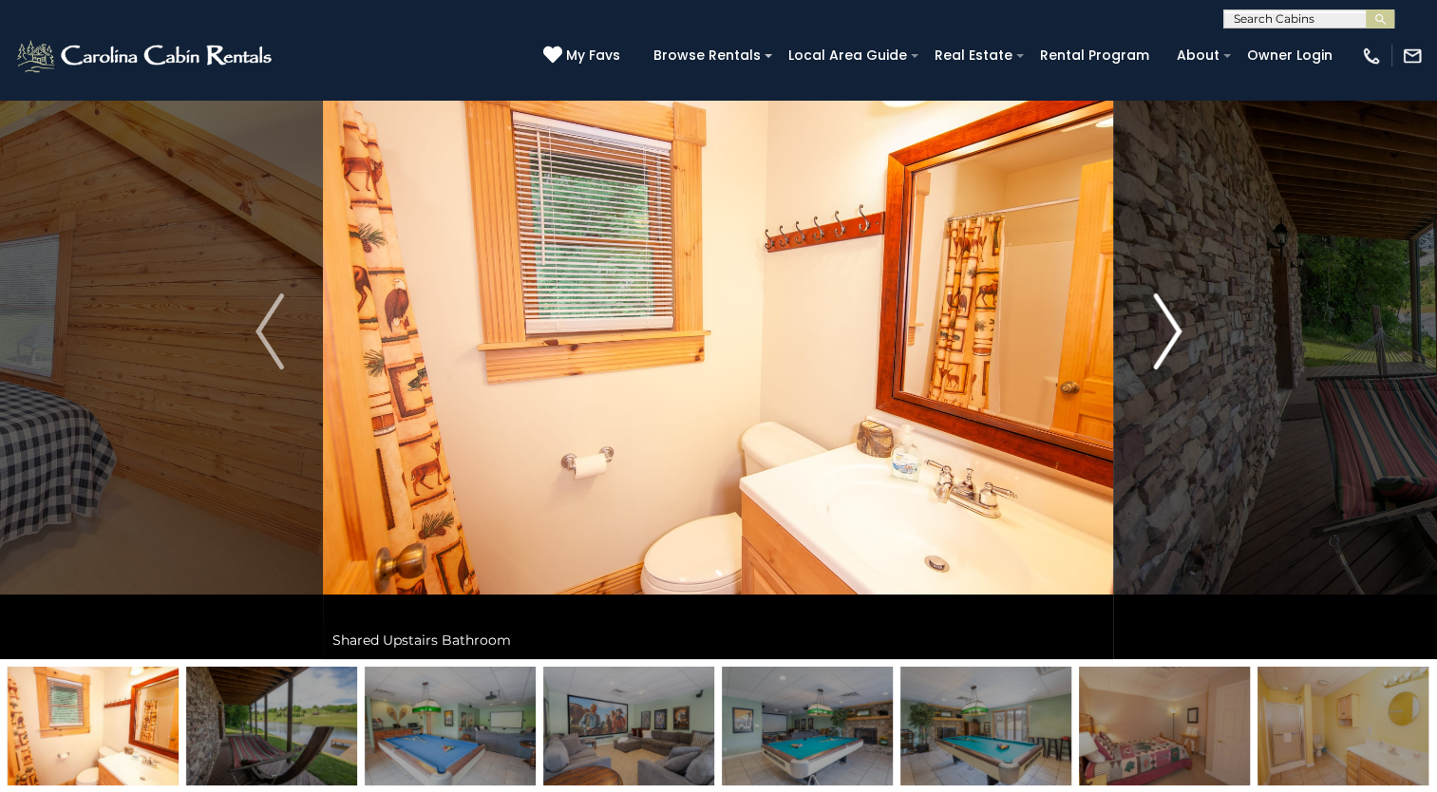
click at [1171, 325] on img "Next" at bounding box center [1167, 331] width 28 height 76
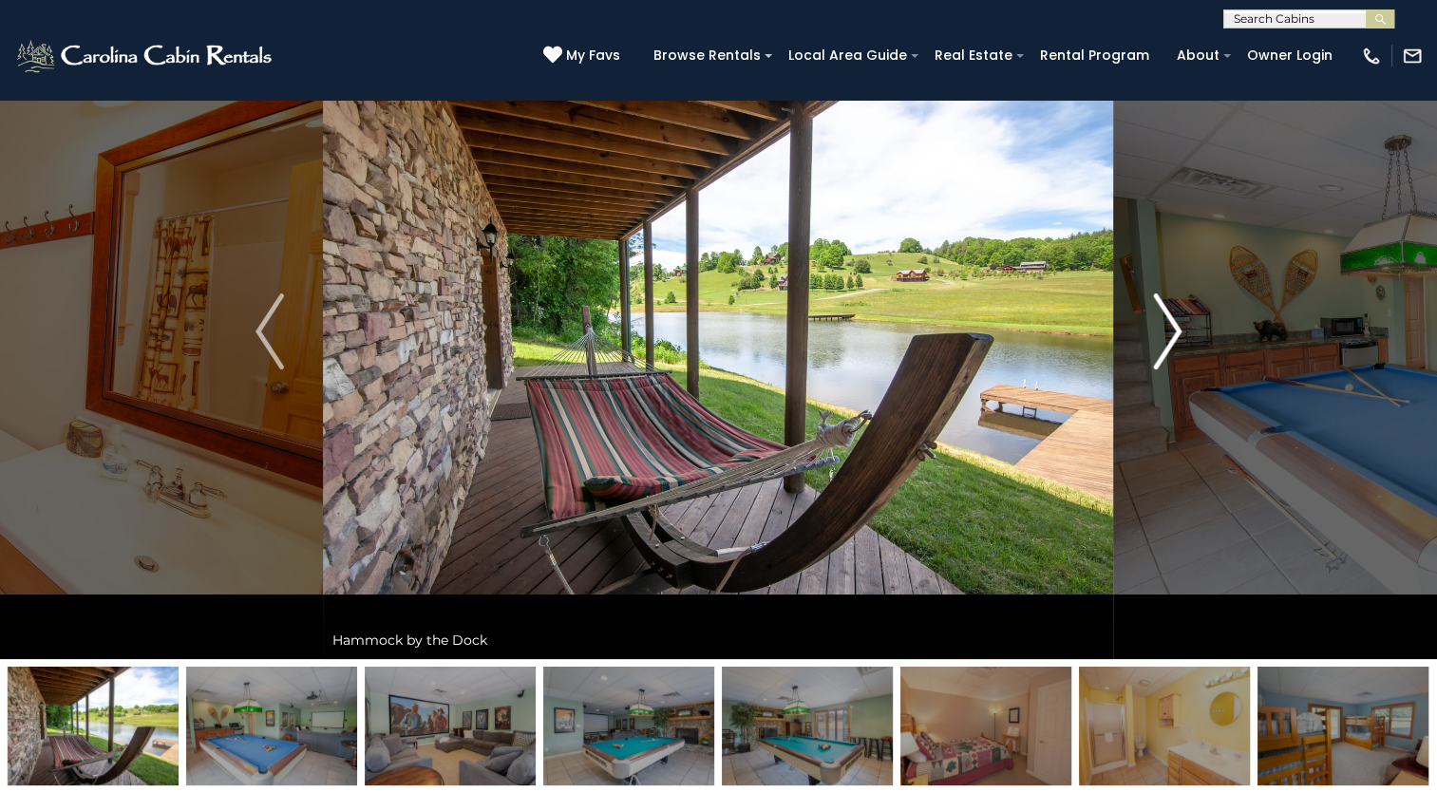
click at [1171, 325] on img "Next" at bounding box center [1167, 331] width 28 height 76
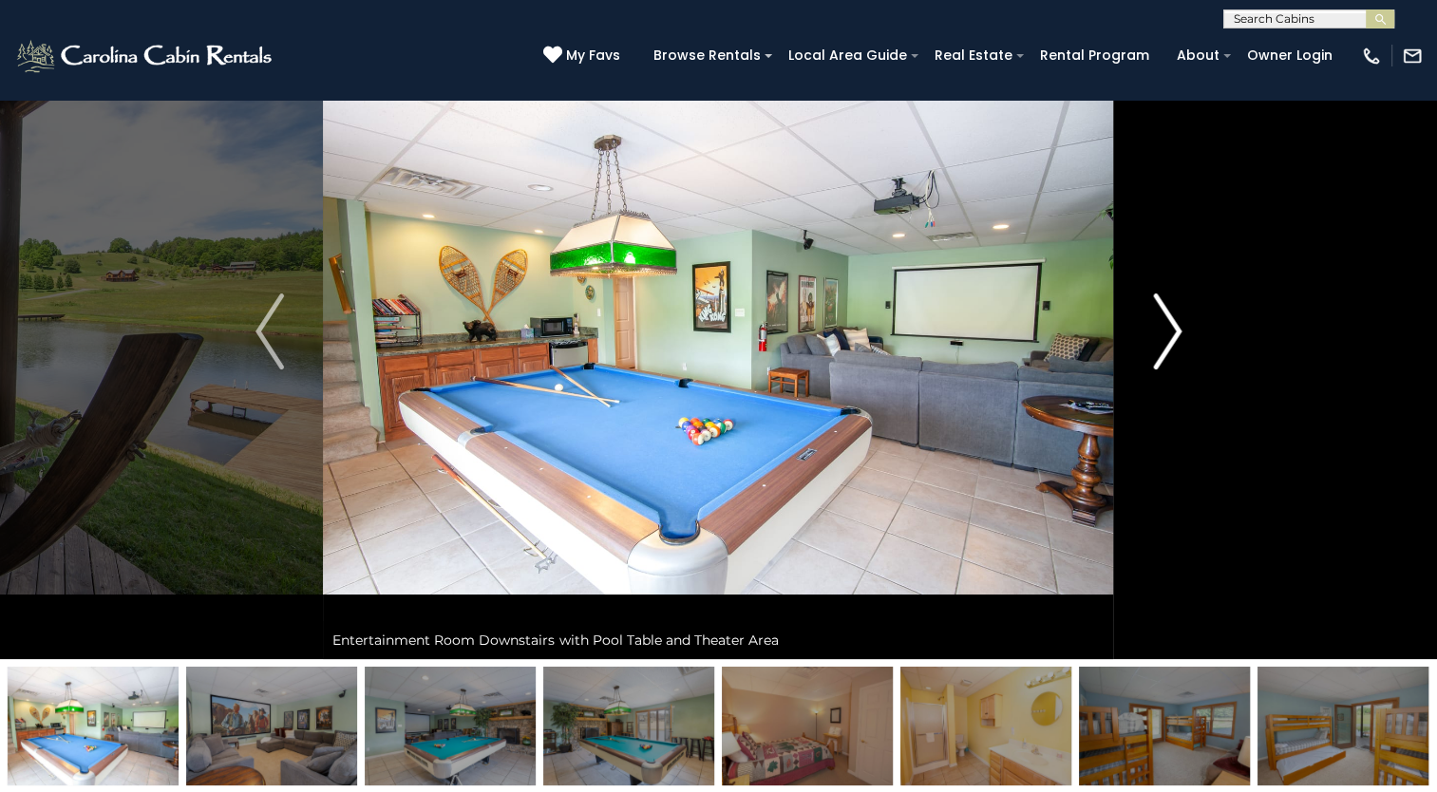
click at [1171, 325] on img "Next" at bounding box center [1167, 331] width 28 height 76
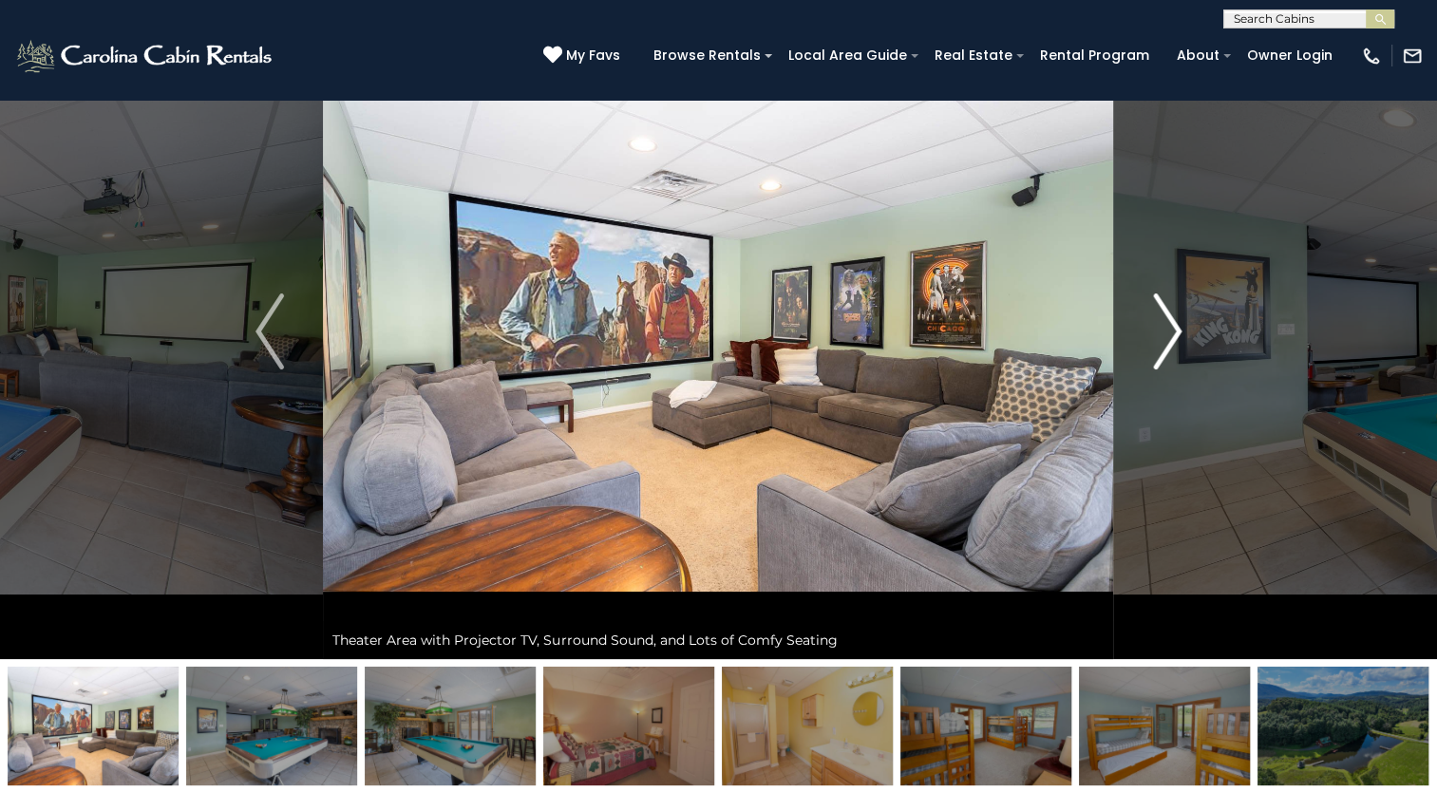
click at [1171, 325] on img "Next" at bounding box center [1167, 331] width 28 height 76
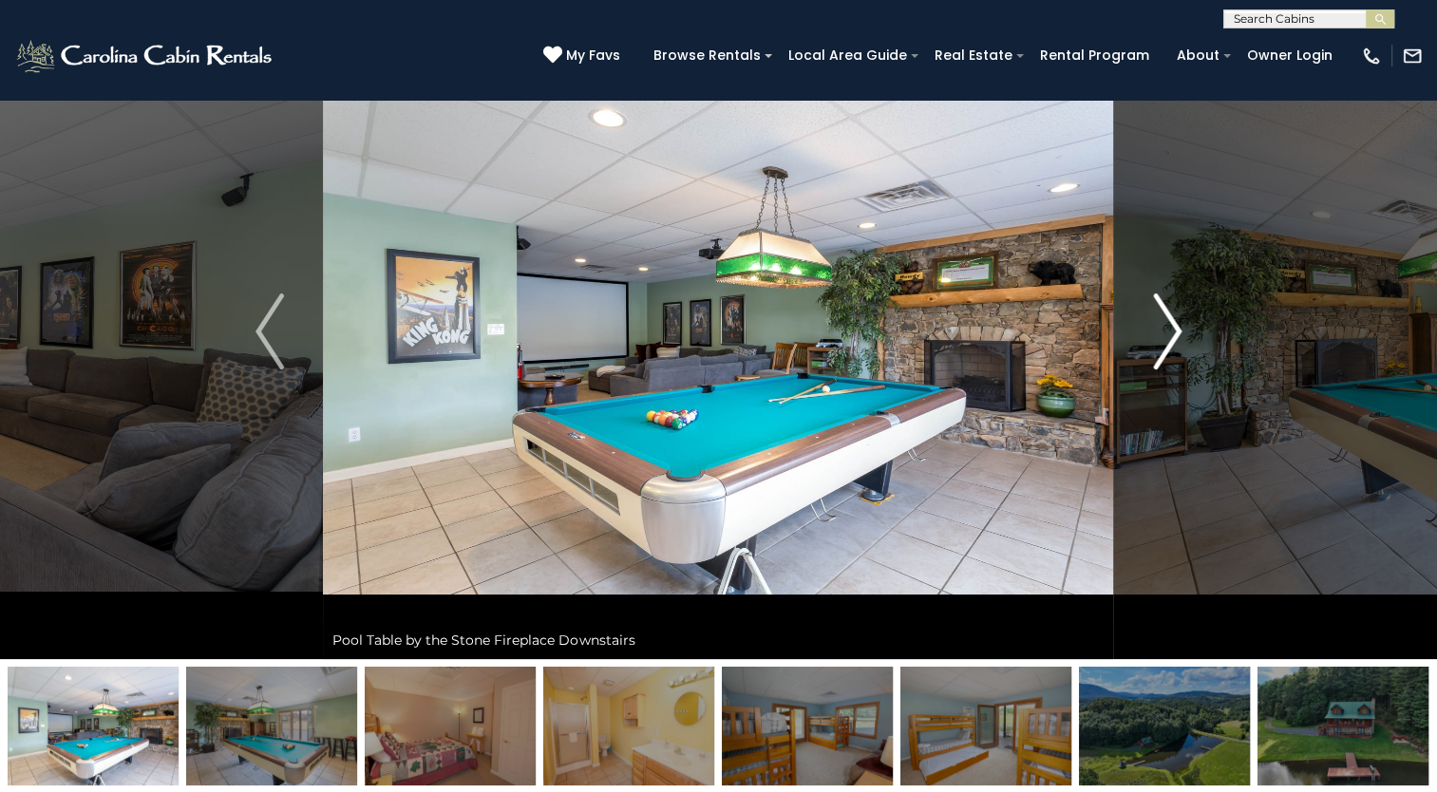
click at [1171, 325] on img "Next" at bounding box center [1167, 331] width 28 height 76
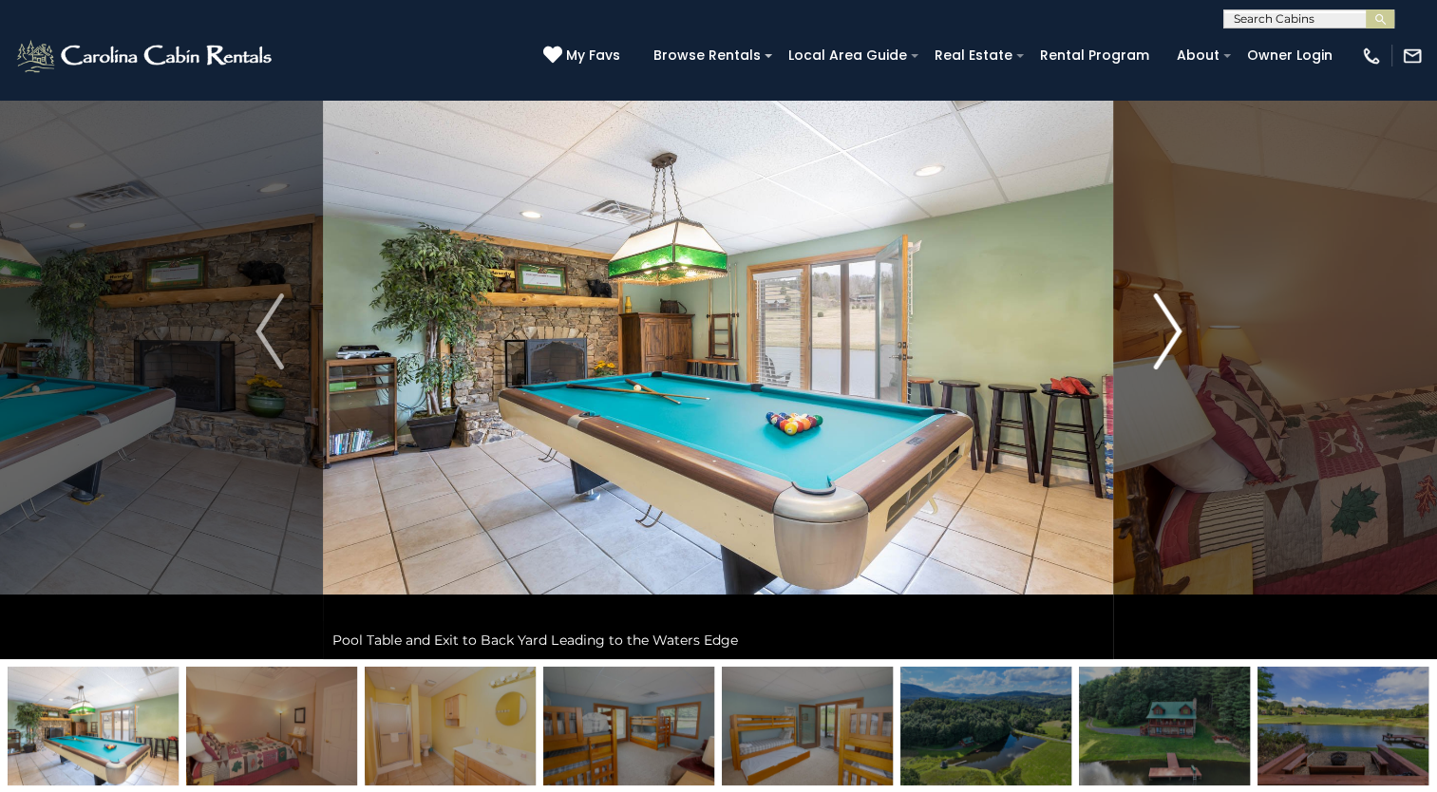
click at [1171, 325] on img "Next" at bounding box center [1167, 331] width 28 height 76
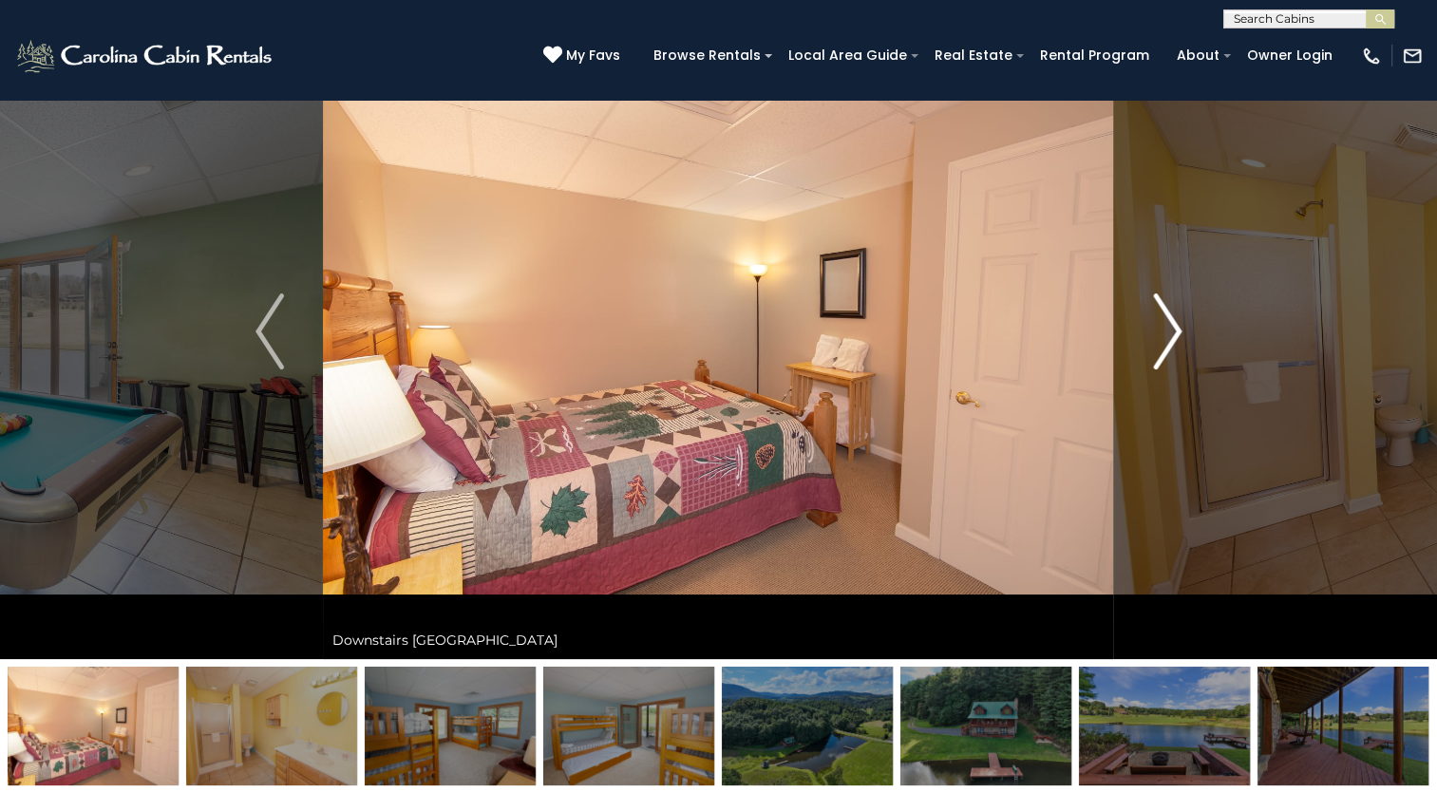
click at [1171, 325] on img "Next" at bounding box center [1167, 331] width 28 height 76
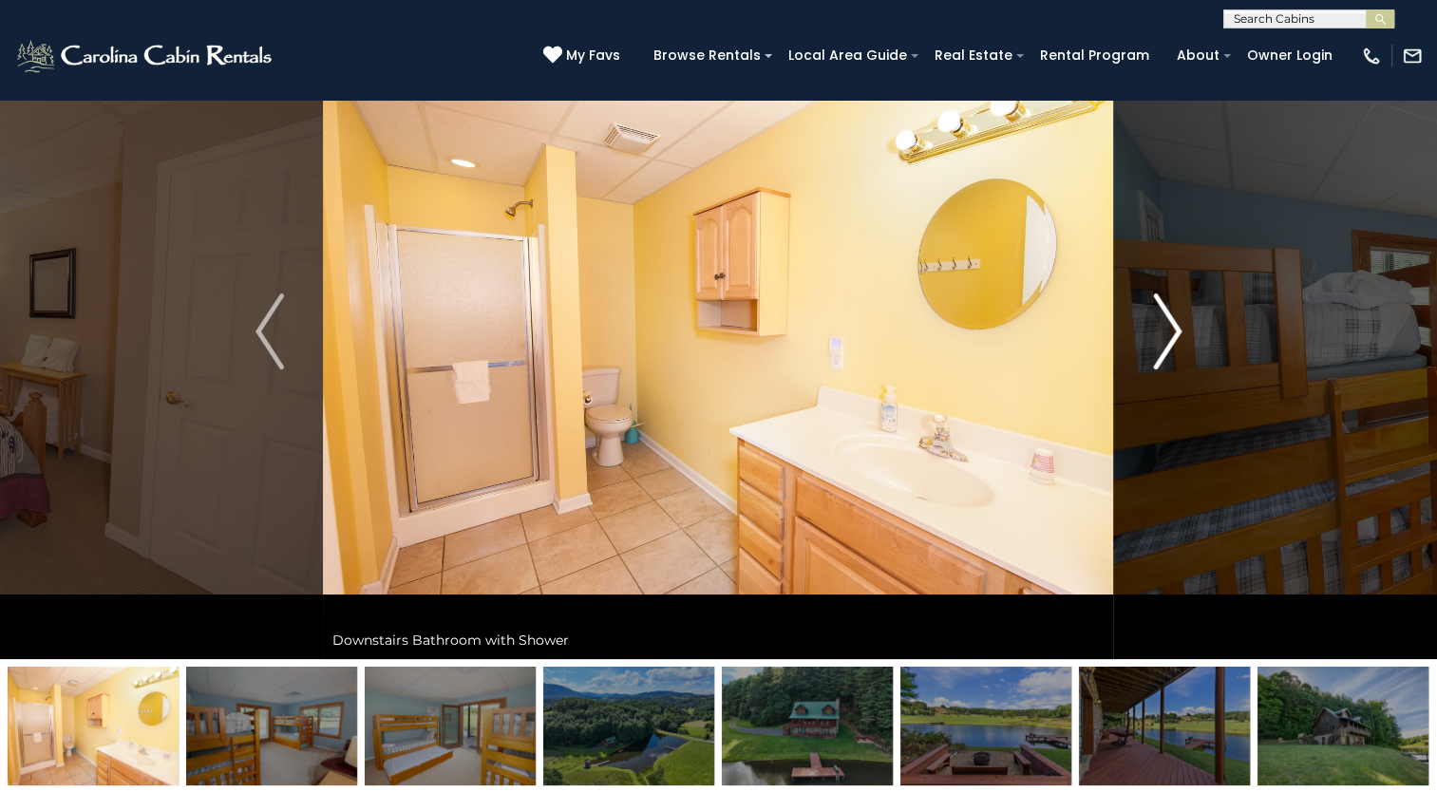
click at [1171, 325] on img "Next" at bounding box center [1167, 331] width 28 height 76
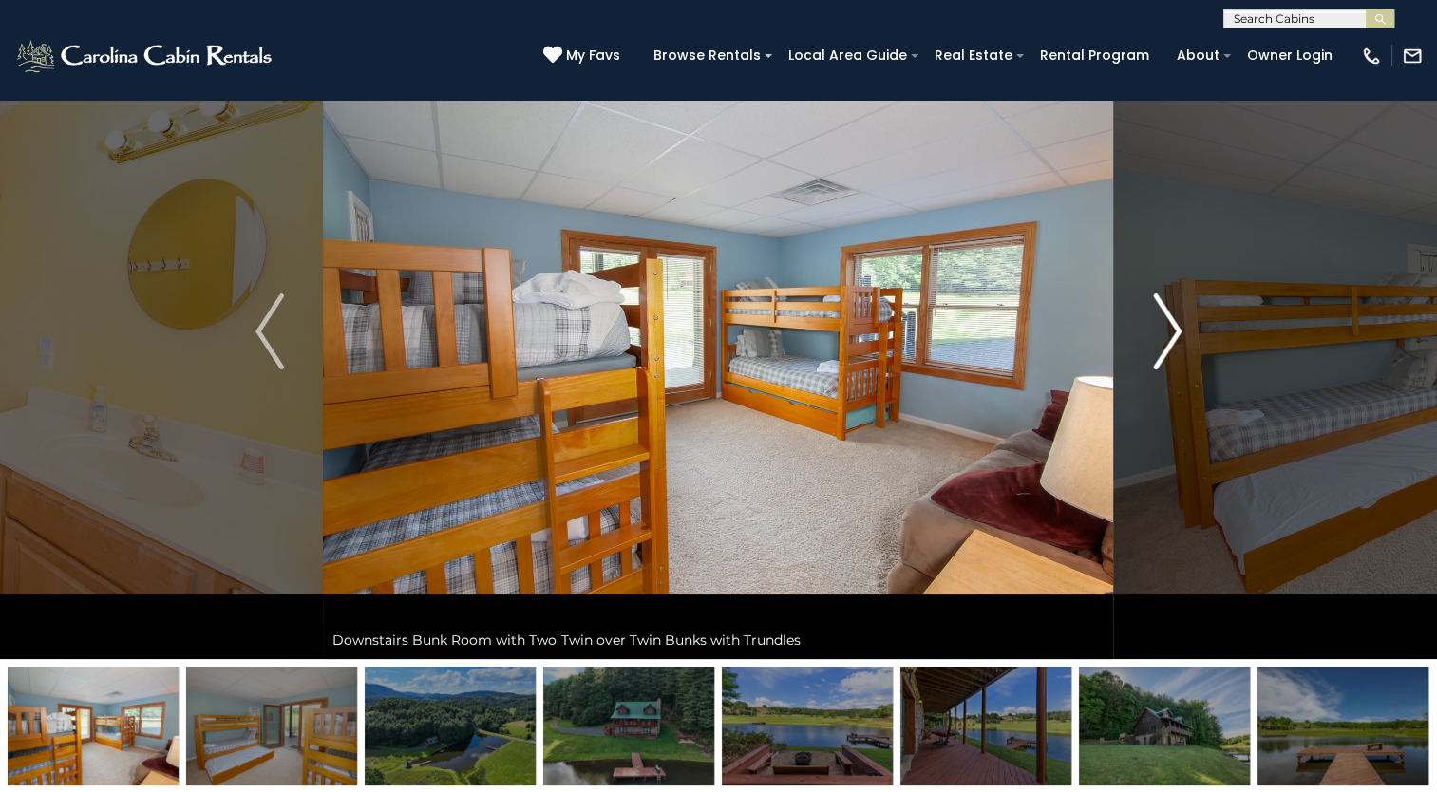
click at [1171, 325] on img "Next" at bounding box center [1167, 331] width 28 height 76
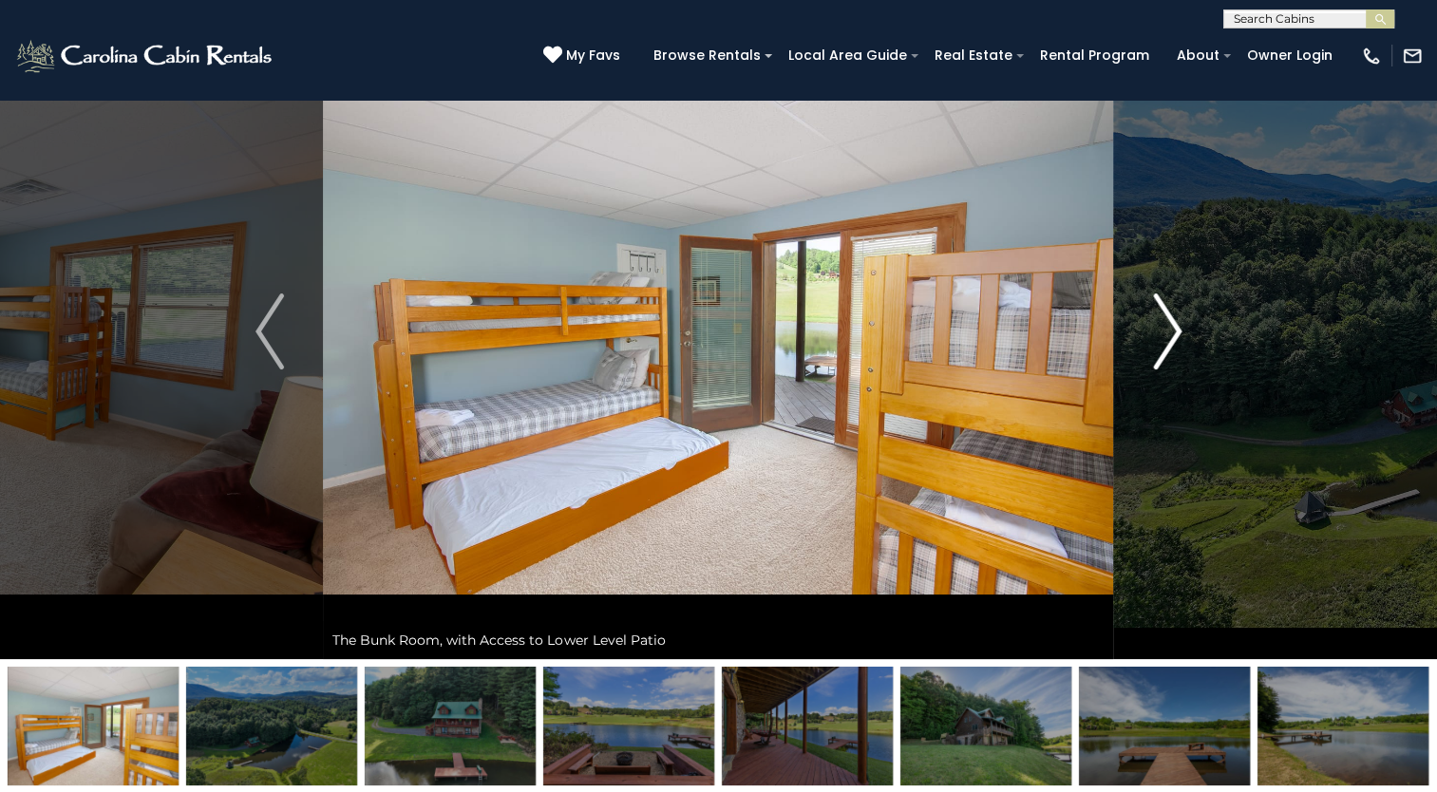
click at [1171, 325] on img "Next" at bounding box center [1167, 331] width 28 height 76
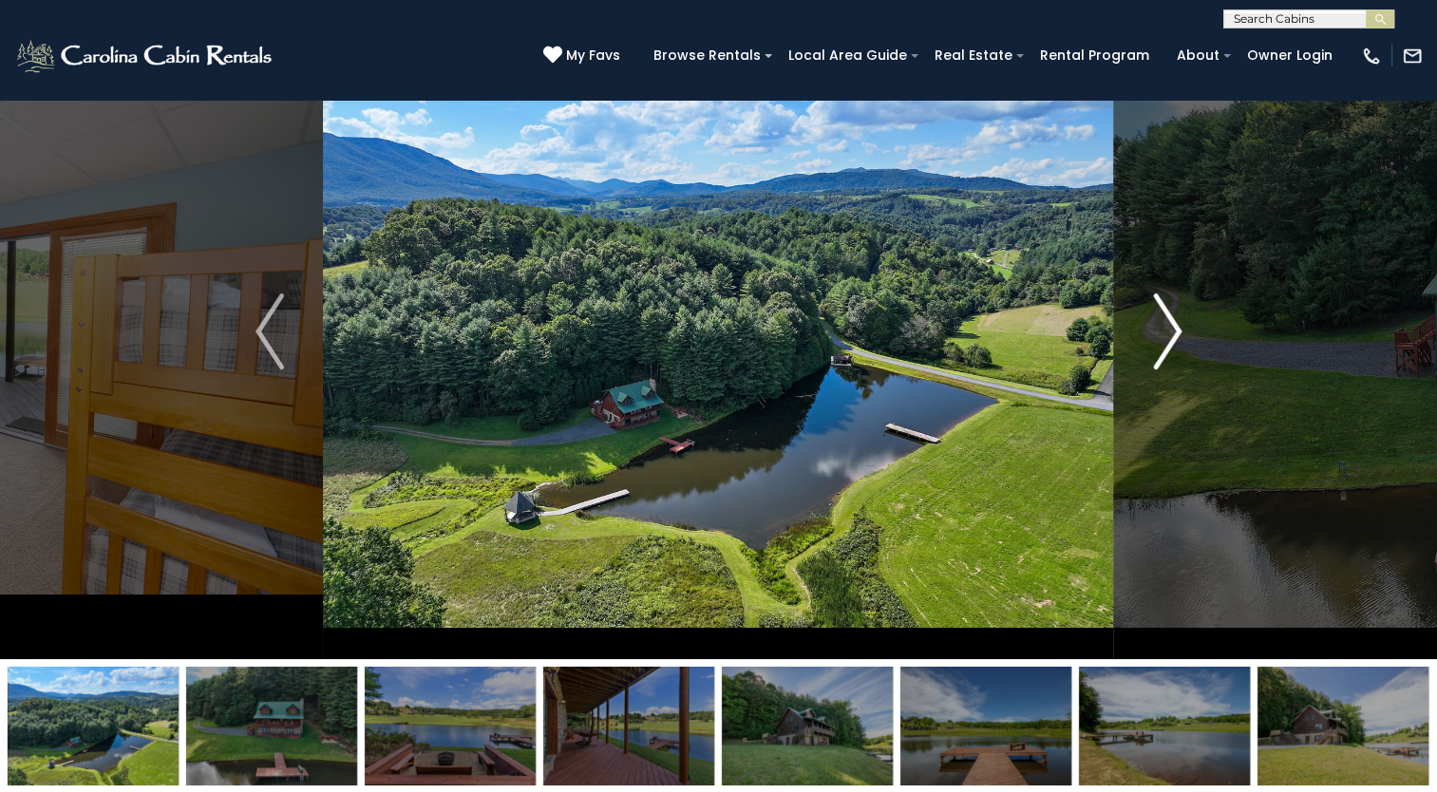
click at [1171, 325] on img "Next" at bounding box center [1167, 331] width 28 height 76
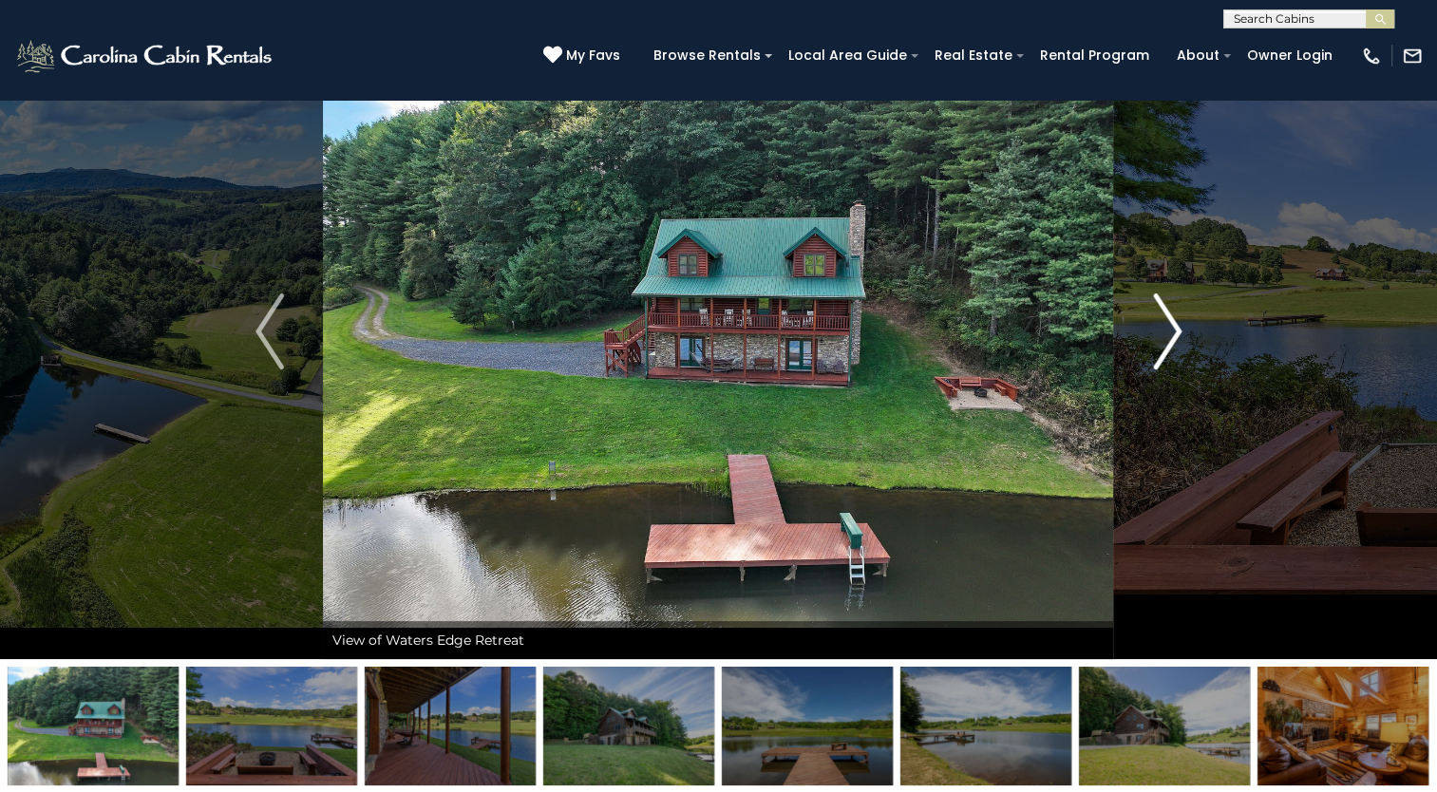
click at [1171, 325] on img "Next" at bounding box center [1167, 331] width 28 height 76
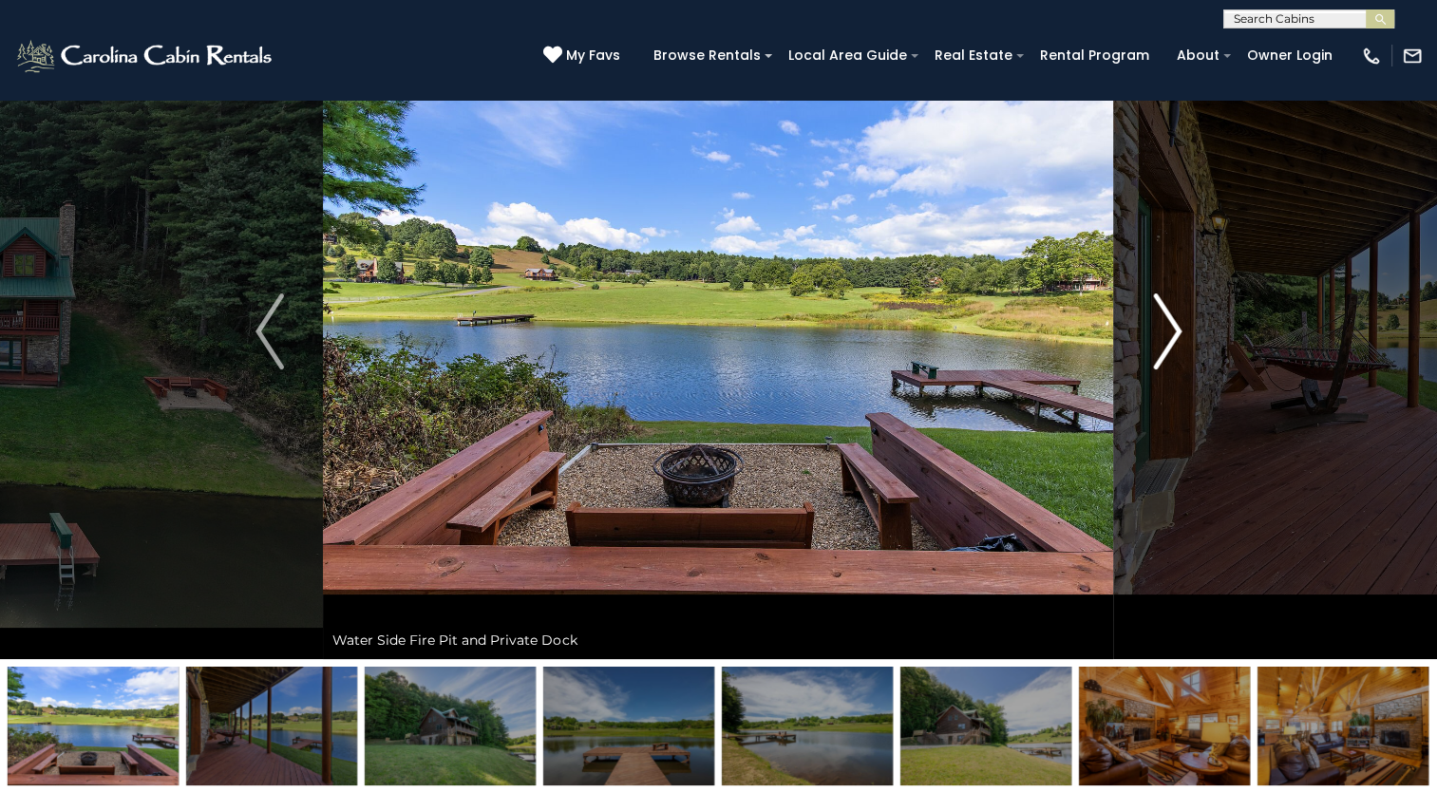
click at [1171, 325] on img "Next" at bounding box center [1167, 331] width 28 height 76
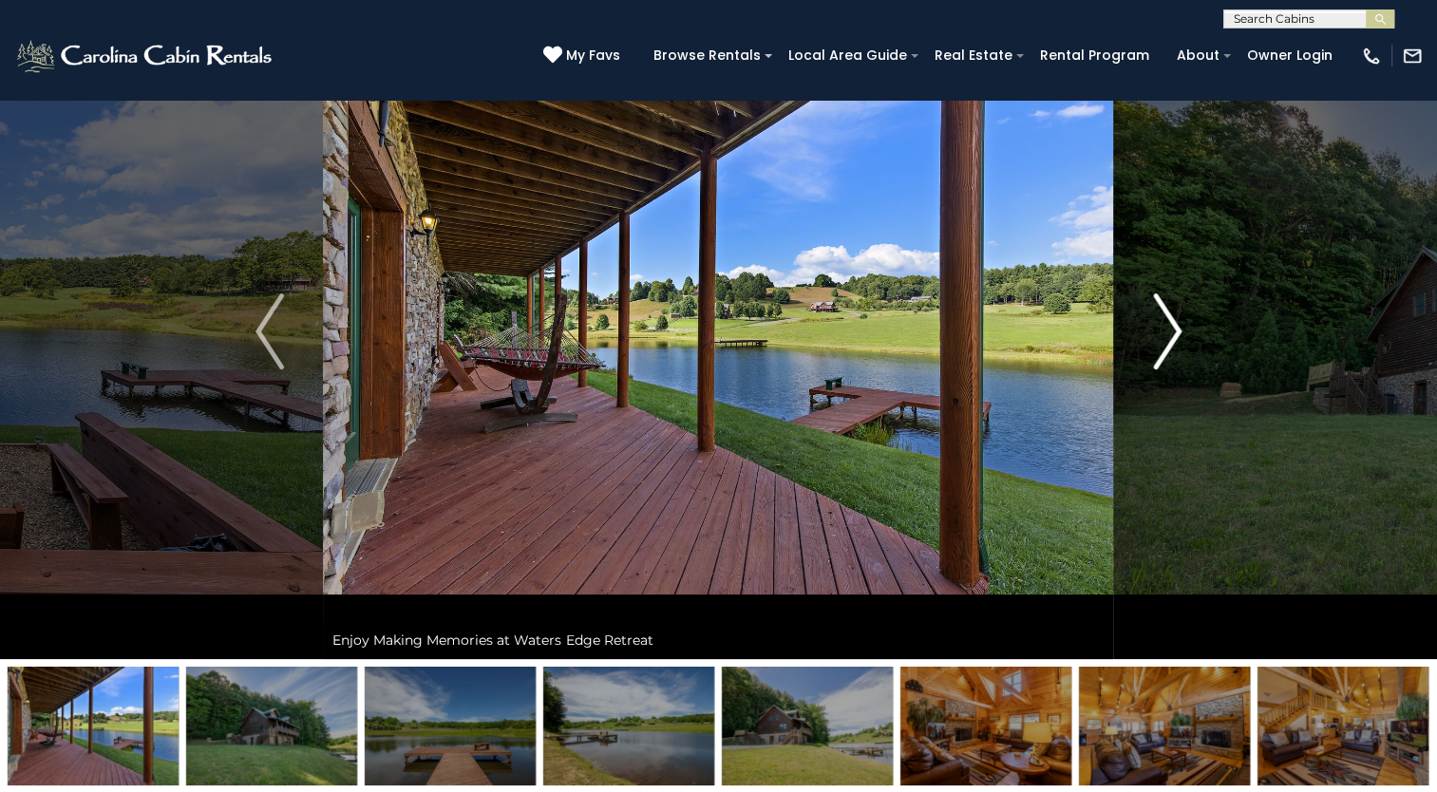
click at [1171, 325] on img "Next" at bounding box center [1167, 331] width 28 height 76
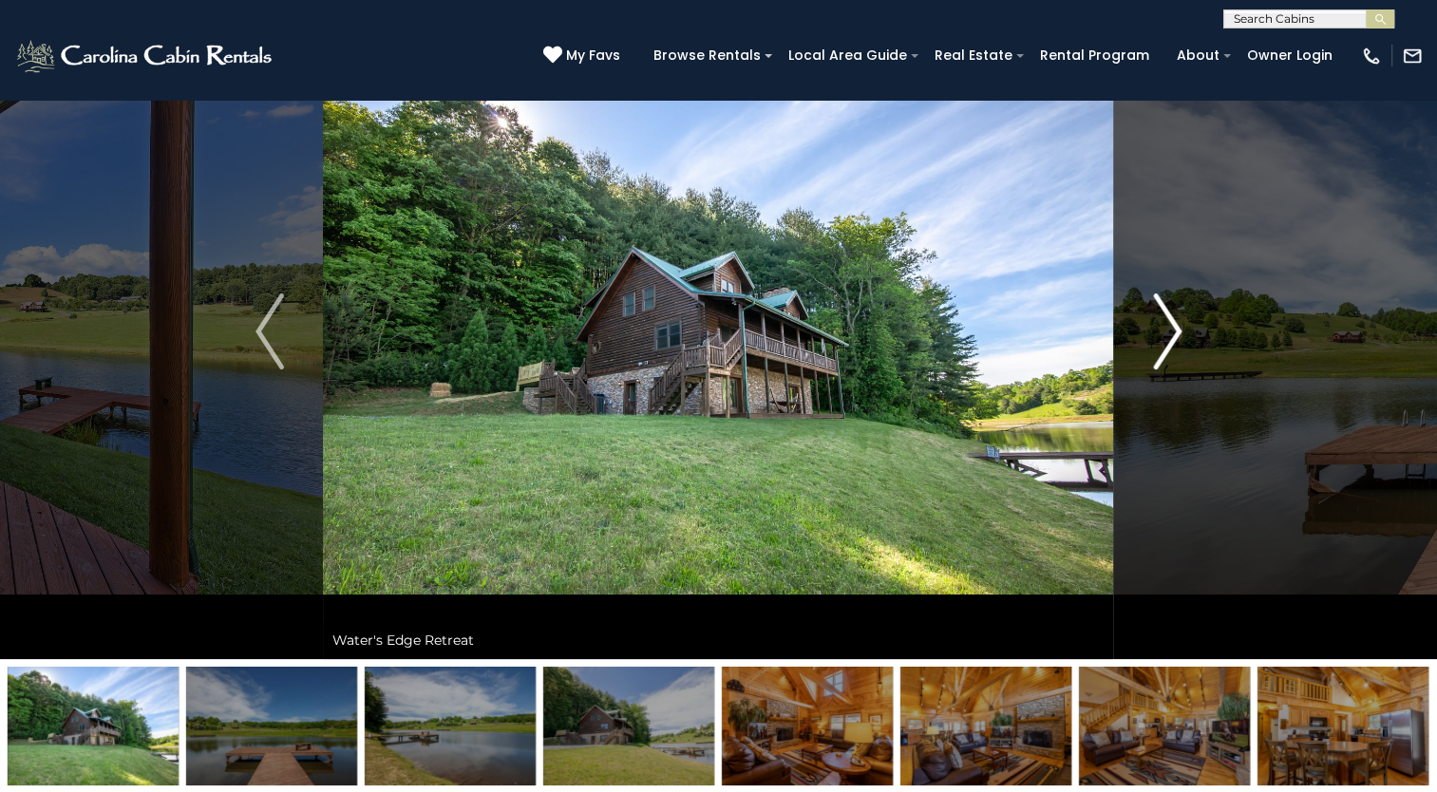
click at [1171, 325] on img "Next" at bounding box center [1167, 331] width 28 height 76
